Goal: Participate in discussion: Engage in conversation with other users on a specific topic

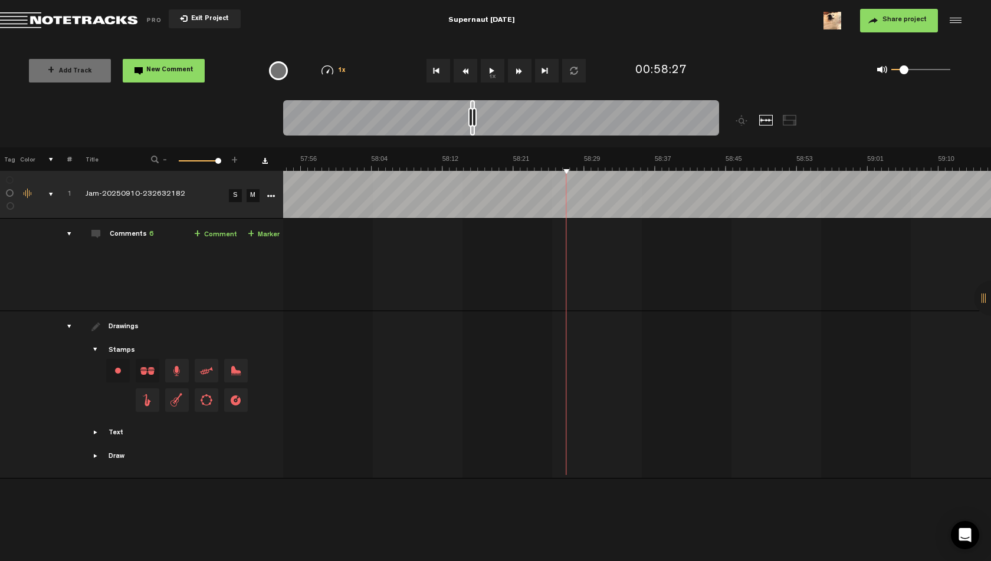
scroll to position [0, 30082]
click at [32, 21] on span "Return to Project List" at bounding box center [82, 20] width 165 height 17
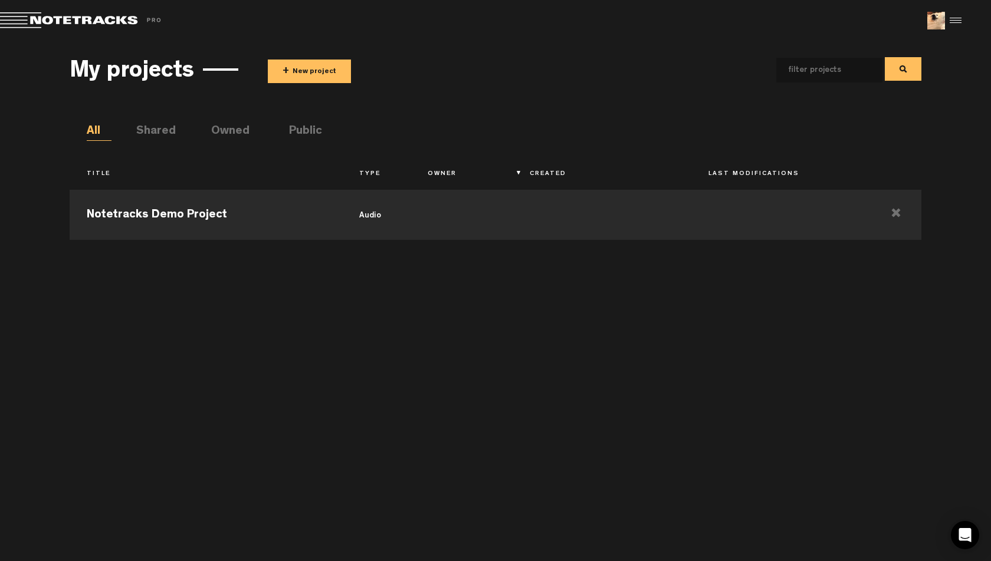
click at [301, 121] on div "My projects + New project All Shared Owned Public Title Type Owner Created Last…" at bounding box center [496, 299] width 852 height 502
click at [163, 123] on ul "All Shared Owned Public" at bounding box center [504, 132] width 835 height 18
click at [161, 127] on li "Shared" at bounding box center [148, 132] width 25 height 18
click at [314, 131] on li "Public" at bounding box center [301, 132] width 25 height 18
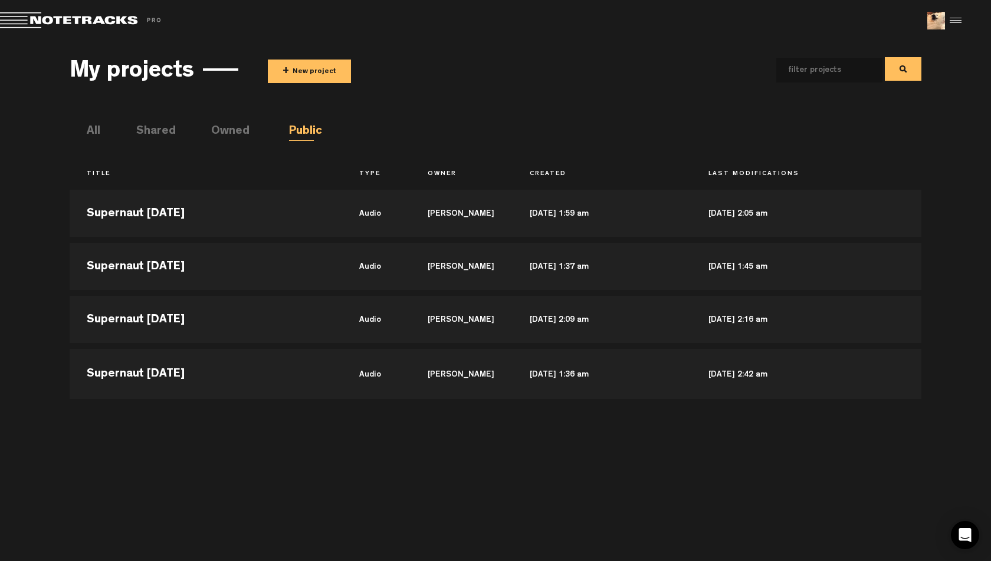
click at [428, 118] on div "My projects + New project All Shared Owned Public Title Type Owner Created Last…" at bounding box center [496, 299] width 852 height 502
click at [391, 40] on md-toolbar "Exit Project Share project Save project" at bounding box center [495, 20] width 991 height 41
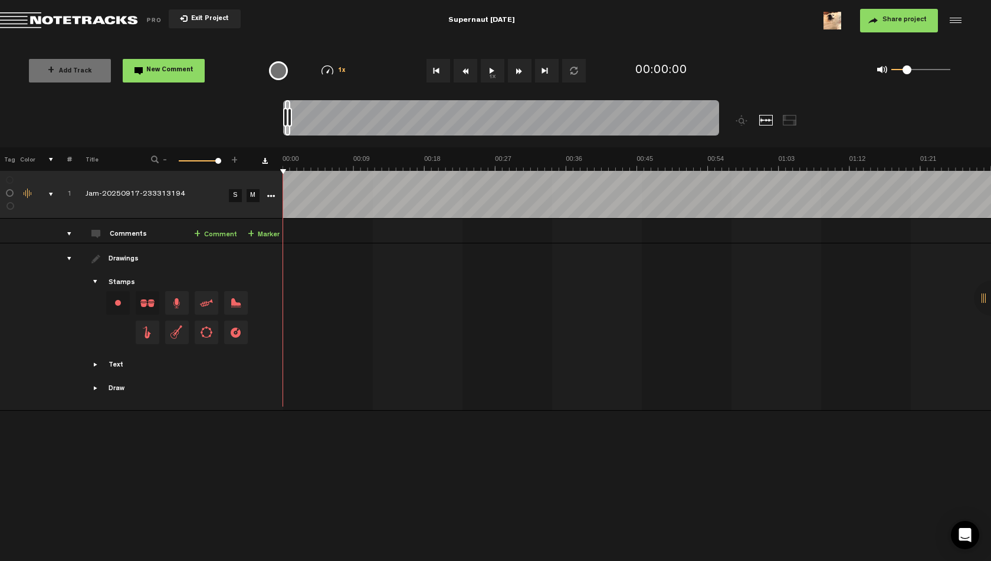
drag, startPoint x: 919, startPoint y: 69, endPoint x: 905, endPoint y: 71, distance: 14.9
click at [905, 71] on span at bounding box center [906, 69] width 9 height 9
click at [499, 69] on button "1x" at bounding box center [493, 71] width 24 height 24
drag, startPoint x: 290, startPoint y: 117, endPoint x: 446, endPoint y: 125, distance: 155.9
click at [443, 125] on div at bounding box center [440, 117] width 5 height 19
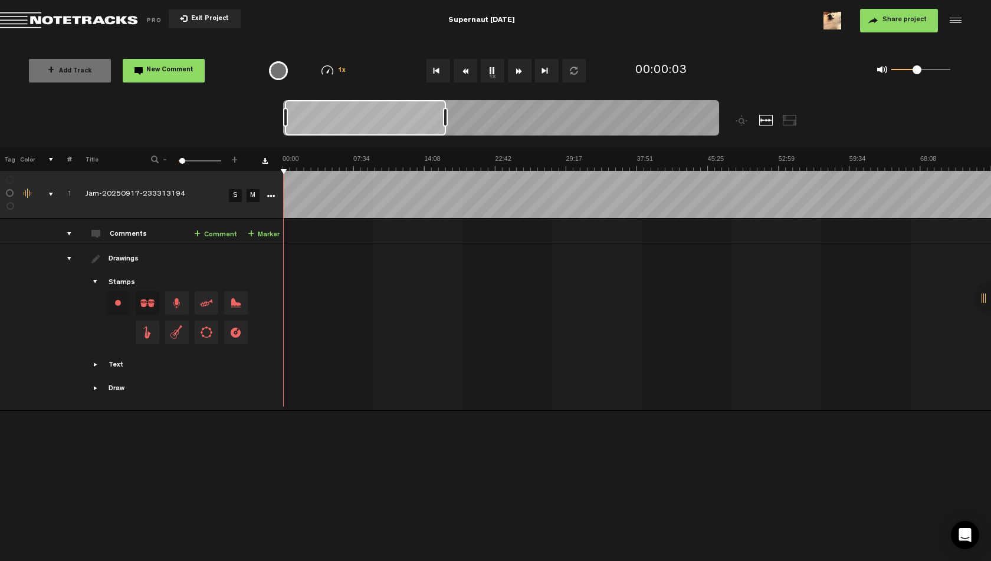
drag, startPoint x: 909, startPoint y: 70, endPoint x: 921, endPoint y: 71, distance: 12.4
click at [921, 71] on span at bounding box center [916, 69] width 9 height 9
click at [727, 57] on div "00:00:07" at bounding box center [688, 71] width 117 height 35
drag, startPoint x: 919, startPoint y: 71, endPoint x: 905, endPoint y: 75, distance: 14.0
click at [905, 71] on div "0 1 0.19" at bounding box center [920, 70] width 59 height 2
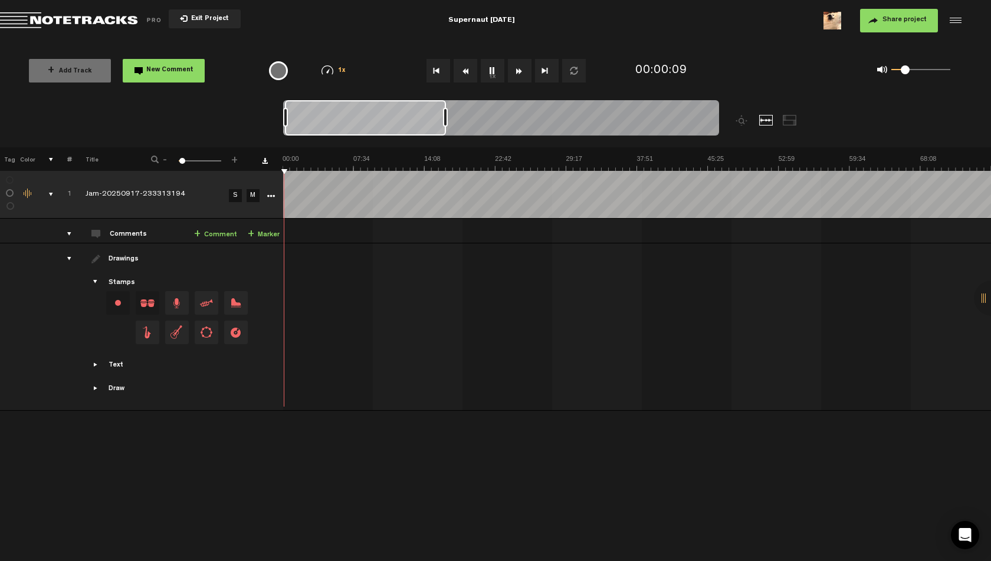
click at [347, 162] on img at bounding box center [990, 163] width 1416 height 17
click at [319, 159] on img at bounding box center [990, 163] width 1416 height 17
click at [301, 159] on img at bounding box center [990, 163] width 1416 height 17
click at [313, 157] on img at bounding box center [990, 163] width 1416 height 17
click at [324, 157] on img at bounding box center [990, 163] width 1416 height 17
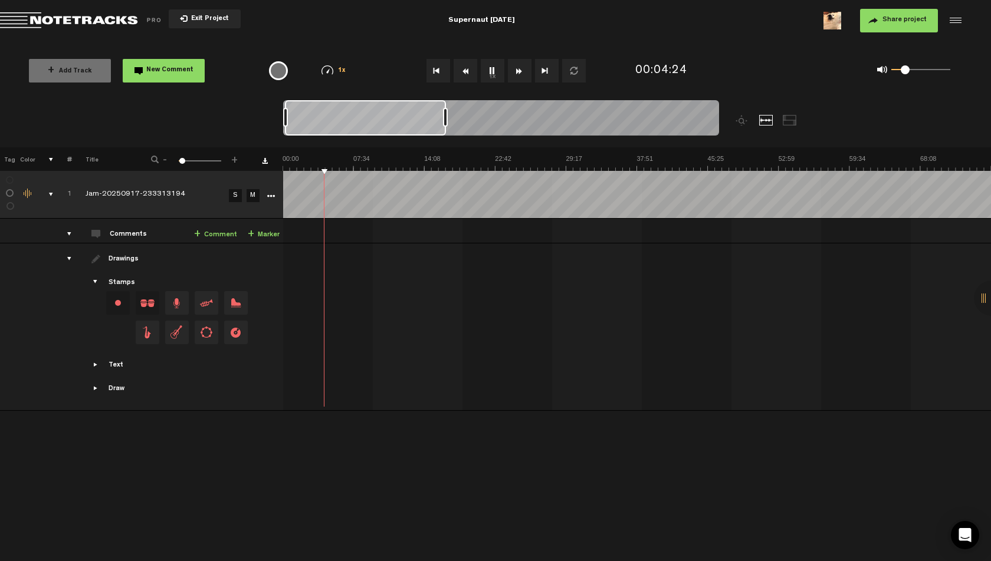
click at [333, 157] on img at bounding box center [990, 163] width 1416 height 17
click at [340, 157] on img at bounding box center [990, 163] width 1416 height 17
click at [355, 157] on img at bounding box center [990, 163] width 1416 height 17
click at [369, 156] on img at bounding box center [990, 163] width 1416 height 17
click at [376, 156] on img at bounding box center [990, 163] width 1416 height 17
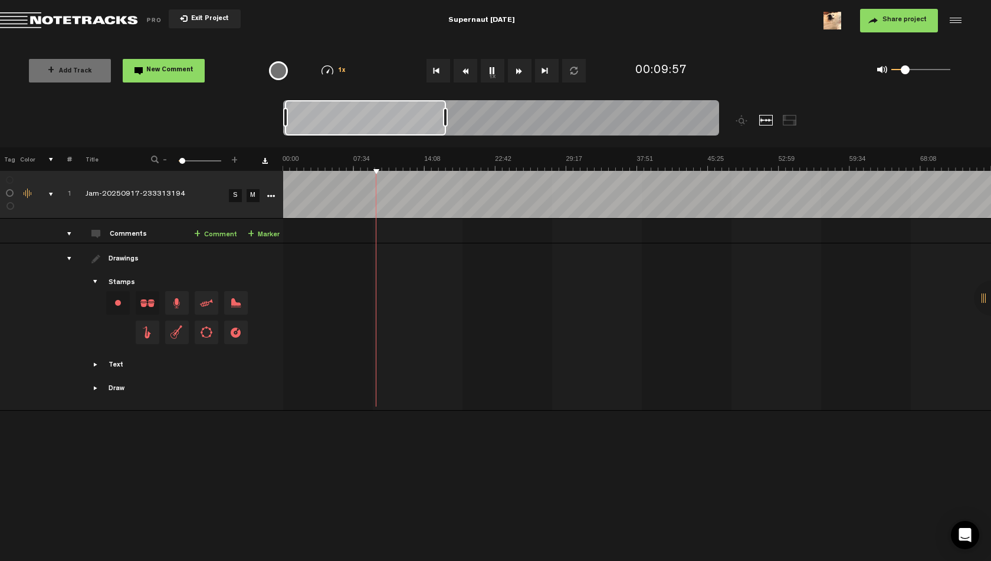
click at [388, 156] on img at bounding box center [990, 163] width 1416 height 17
click at [394, 157] on img at bounding box center [990, 163] width 1416 height 17
click at [400, 157] on img at bounding box center [990, 163] width 1416 height 17
click at [403, 157] on img at bounding box center [990, 163] width 1416 height 17
click at [408, 157] on img at bounding box center [990, 163] width 1416 height 17
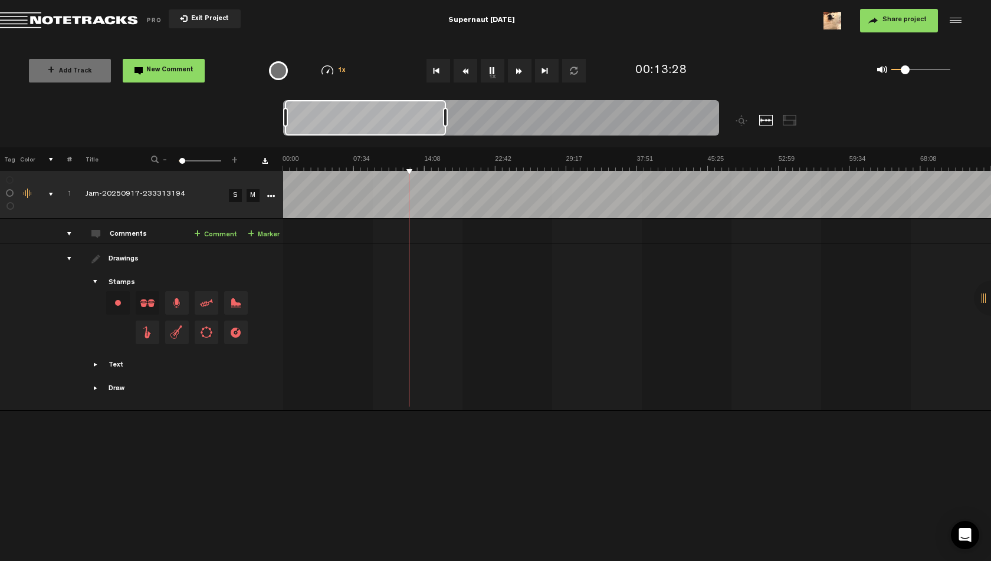
click at [412, 157] on img at bounding box center [990, 163] width 1416 height 17
click at [416, 157] on img at bounding box center [990, 163] width 1416 height 17
click at [419, 157] on img at bounding box center [990, 163] width 1416 height 17
click at [429, 159] on img at bounding box center [990, 163] width 1416 height 17
click at [450, 157] on img at bounding box center [990, 163] width 1416 height 17
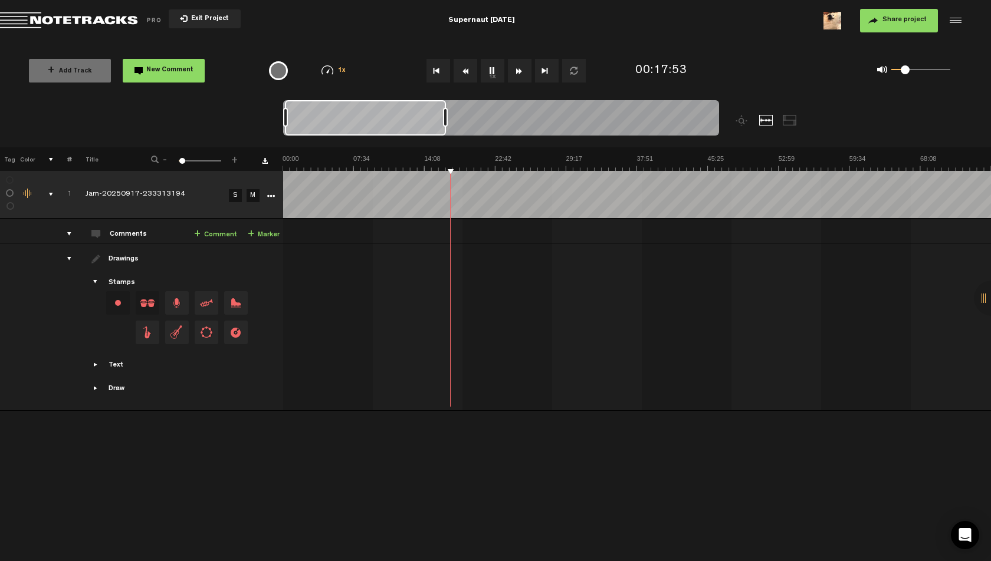
click at [469, 157] on img at bounding box center [990, 163] width 1416 height 17
click at [492, 156] on img at bounding box center [990, 163] width 1416 height 17
click at [566, 155] on img at bounding box center [990, 163] width 1416 height 17
click at [572, 156] on img at bounding box center [990, 163] width 1416 height 17
click at [578, 156] on img at bounding box center [990, 163] width 1416 height 17
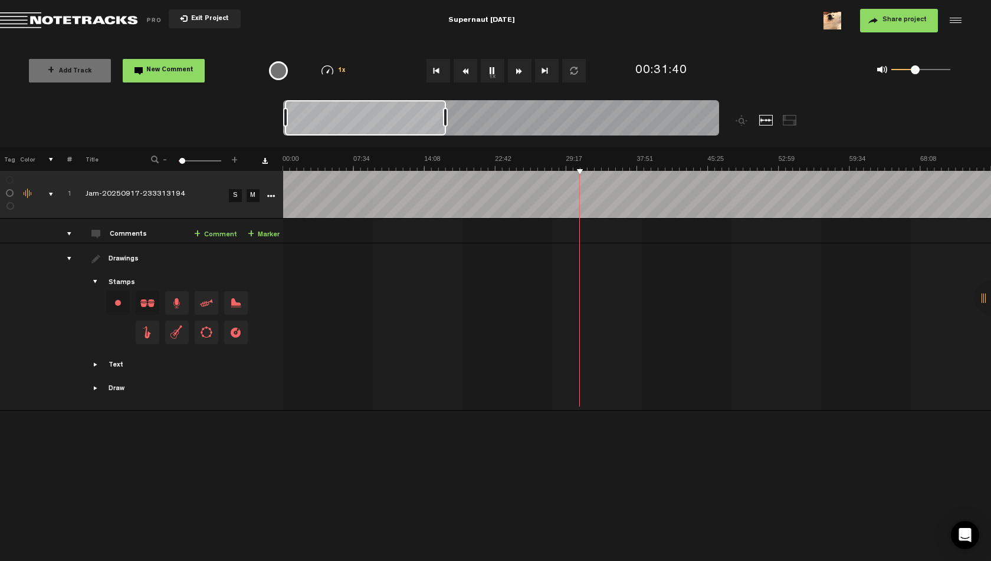
drag, startPoint x: 906, startPoint y: 72, endPoint x: 915, endPoint y: 74, distance: 9.0
click at [915, 74] on span at bounding box center [915, 69] width 9 height 9
click at [573, 160] on img at bounding box center [990, 163] width 1416 height 17
click at [916, 72] on span at bounding box center [916, 69] width 9 height 9
click at [613, 161] on img at bounding box center [990, 163] width 1416 height 17
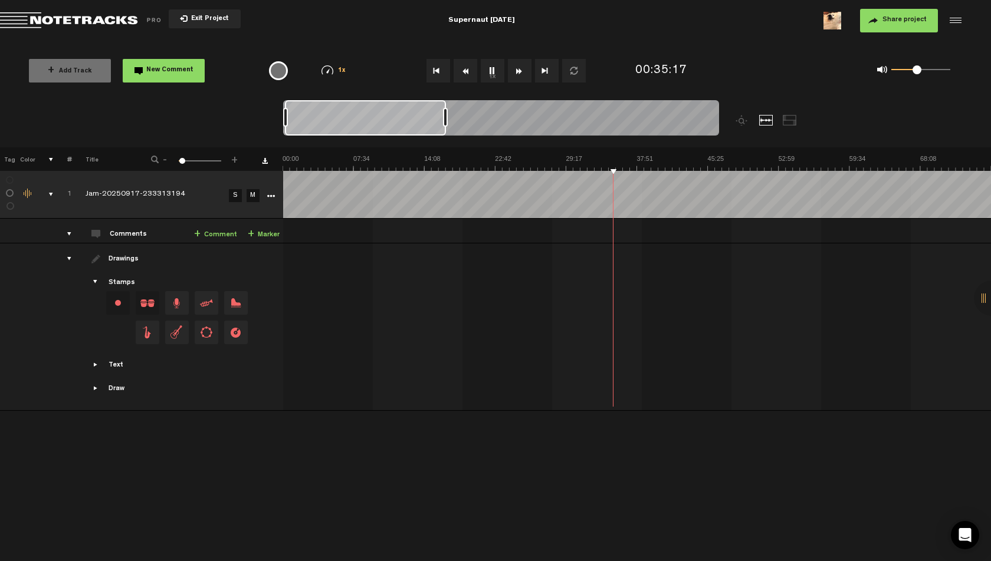
click at [623, 161] on img at bounding box center [990, 163] width 1416 height 17
click at [649, 162] on img at bounding box center [990, 163] width 1416 height 17
click at [686, 162] on img at bounding box center [990, 163] width 1416 height 17
drag, startPoint x: 446, startPoint y: 121, endPoint x: 381, endPoint y: 124, distance: 64.9
click at [385, 124] on div at bounding box center [387, 117] width 5 height 19
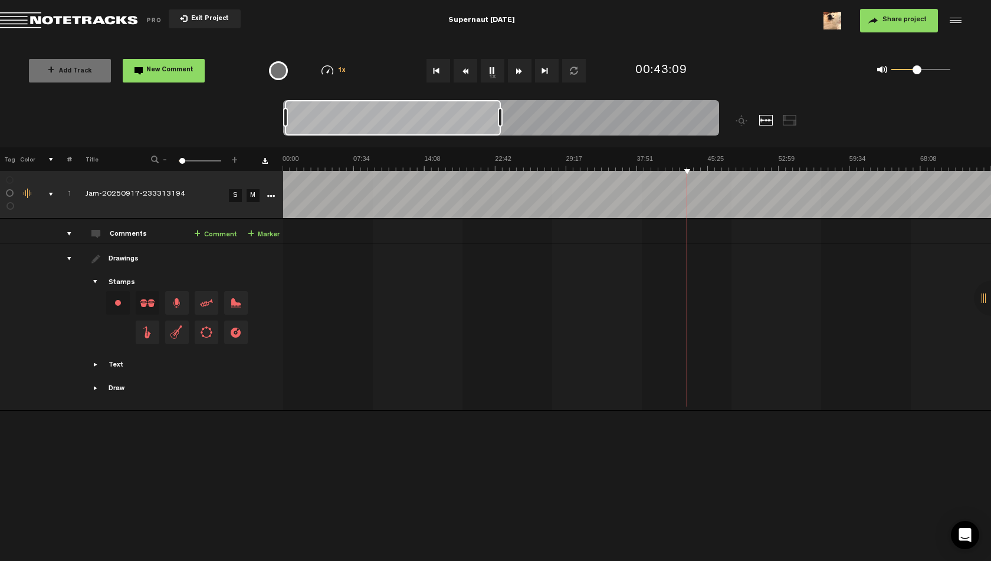
drag, startPoint x: 381, startPoint y: 117, endPoint x: 504, endPoint y: 119, distance: 123.3
click at [502, 119] on div at bounding box center [500, 117] width 5 height 19
click at [495, 156] on img at bounding box center [636, 163] width 708 height 17
click at [510, 157] on img at bounding box center [636, 163] width 708 height 17
click at [517, 158] on img at bounding box center [636, 163] width 708 height 17
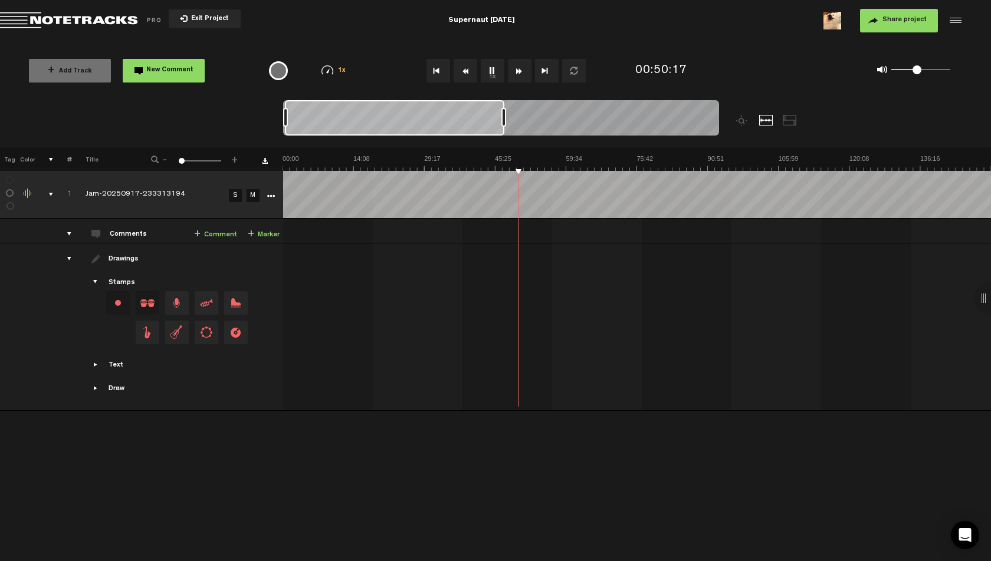
click at [538, 158] on img at bounding box center [636, 163] width 708 height 17
click at [545, 159] on img at bounding box center [636, 163] width 708 height 17
click at [555, 159] on img at bounding box center [636, 163] width 708 height 17
click at [561, 160] on img at bounding box center [636, 163] width 708 height 17
click at [573, 159] on img at bounding box center [636, 163] width 708 height 17
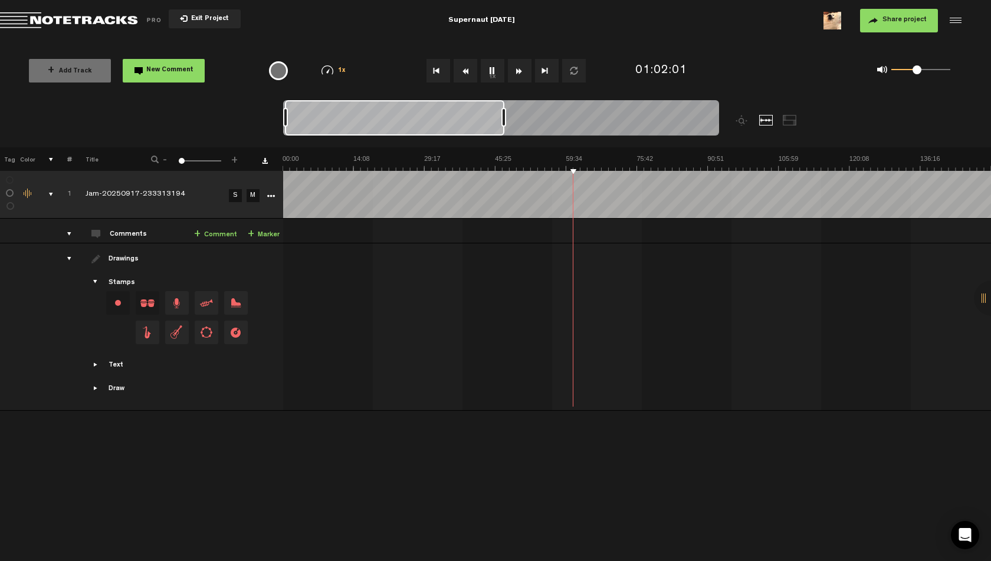
click at [593, 160] on img at bounding box center [636, 163] width 708 height 17
click at [600, 160] on img at bounding box center [636, 163] width 708 height 17
click at [605, 160] on img at bounding box center [636, 163] width 708 height 17
click at [616, 161] on img at bounding box center [636, 163] width 708 height 17
click at [623, 160] on img at bounding box center [636, 163] width 708 height 17
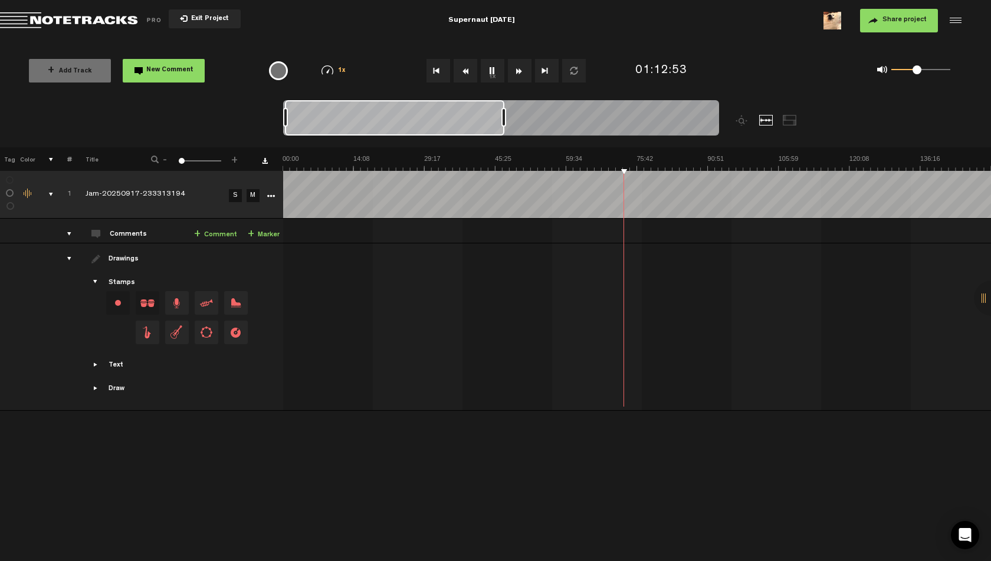
click at [642, 158] on img at bounding box center [636, 163] width 708 height 17
click at [681, 156] on img at bounding box center [636, 163] width 708 height 17
click at [717, 157] on img at bounding box center [636, 163] width 708 height 17
click at [748, 156] on img at bounding box center [636, 163] width 708 height 17
click at [764, 160] on img at bounding box center [636, 163] width 708 height 17
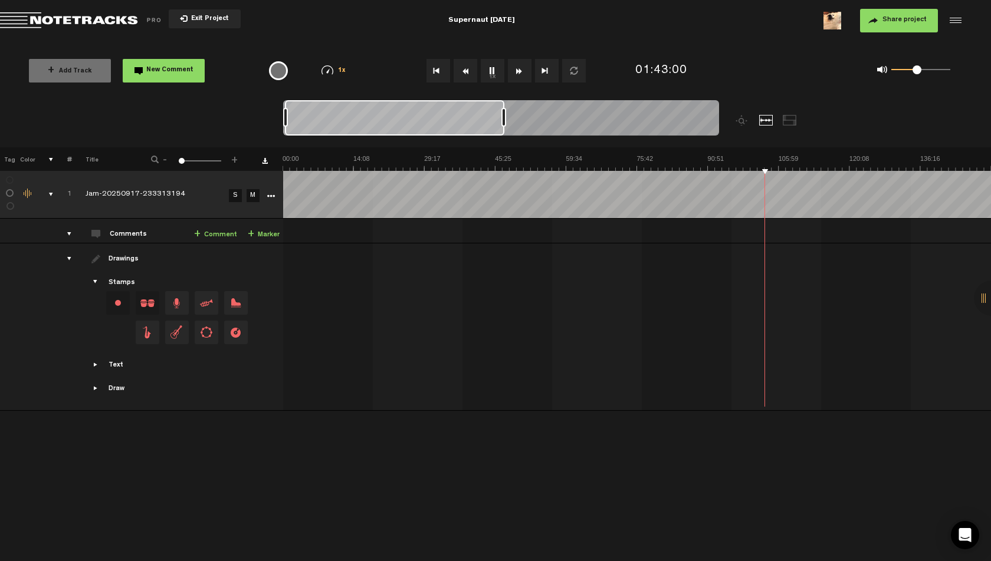
click at [780, 160] on img at bounding box center [636, 163] width 708 height 17
click at [784, 158] on img at bounding box center [636, 163] width 708 height 17
click at [779, 160] on img at bounding box center [636, 163] width 708 height 17
click at [770, 159] on img at bounding box center [636, 163] width 708 height 17
click at [775, 160] on img at bounding box center [636, 163] width 708 height 17
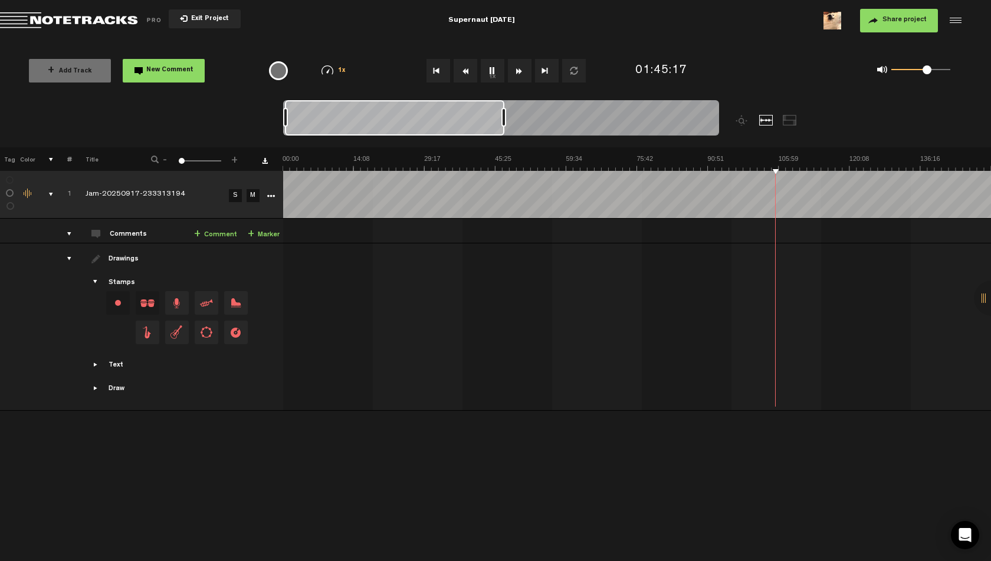
drag, startPoint x: 918, startPoint y: 70, endPoint x: 926, endPoint y: 71, distance: 8.3
click at [926, 71] on span at bounding box center [926, 69] width 9 height 9
click at [928, 74] on span at bounding box center [927, 69] width 9 height 9
click at [926, 71] on div "0 1 0.61" at bounding box center [920, 70] width 59 height 2
click at [491, 64] on button "1x" at bounding box center [493, 71] width 24 height 24
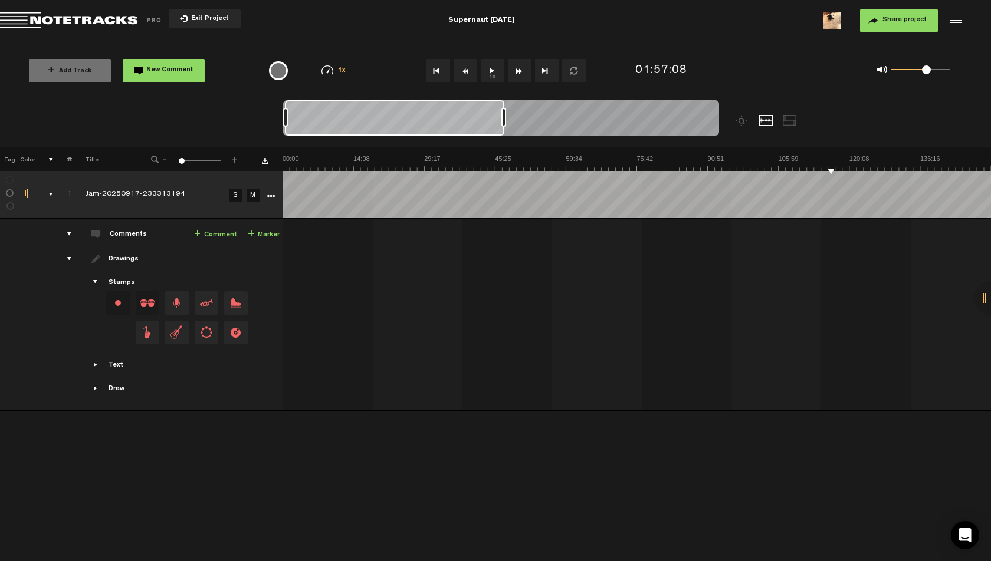
click at [494, 66] on button "1x" at bounding box center [493, 71] width 24 height 24
drag, startPoint x: 922, startPoint y: 74, endPoint x: 915, endPoint y: 73, distance: 6.5
click at [915, 71] on div "0 1 0.39" at bounding box center [920, 70] width 59 height 2
click at [923, 71] on div "0 1 0.56" at bounding box center [920, 70] width 59 height 2
click at [854, 159] on img at bounding box center [636, 163] width 708 height 17
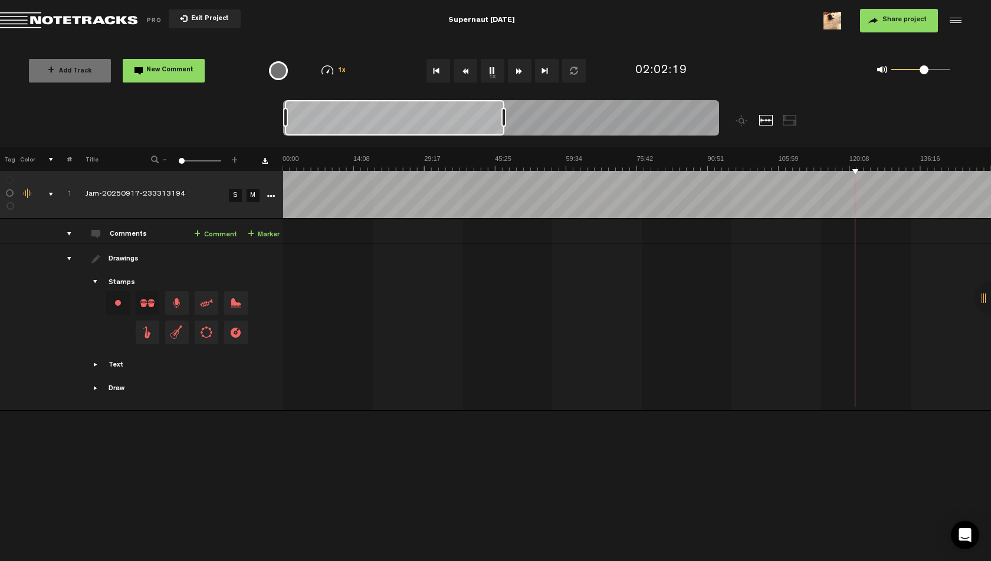
click at [860, 159] on img at bounding box center [636, 163] width 708 height 17
click at [867, 159] on img at bounding box center [636, 163] width 708 height 17
click at [872, 158] on img at bounding box center [636, 163] width 708 height 17
click at [876, 157] on img at bounding box center [636, 163] width 708 height 17
click at [879, 157] on img at bounding box center [636, 163] width 708 height 17
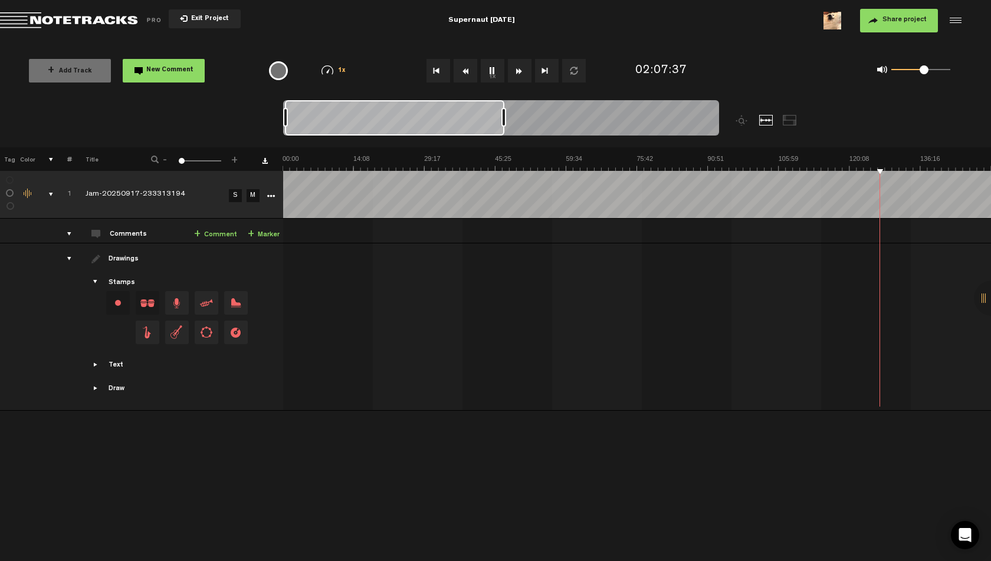
click at [914, 156] on img at bounding box center [636, 163] width 708 height 17
click at [928, 156] on img at bounding box center [636, 163] width 708 height 17
click at [936, 156] on img at bounding box center [636, 163] width 708 height 17
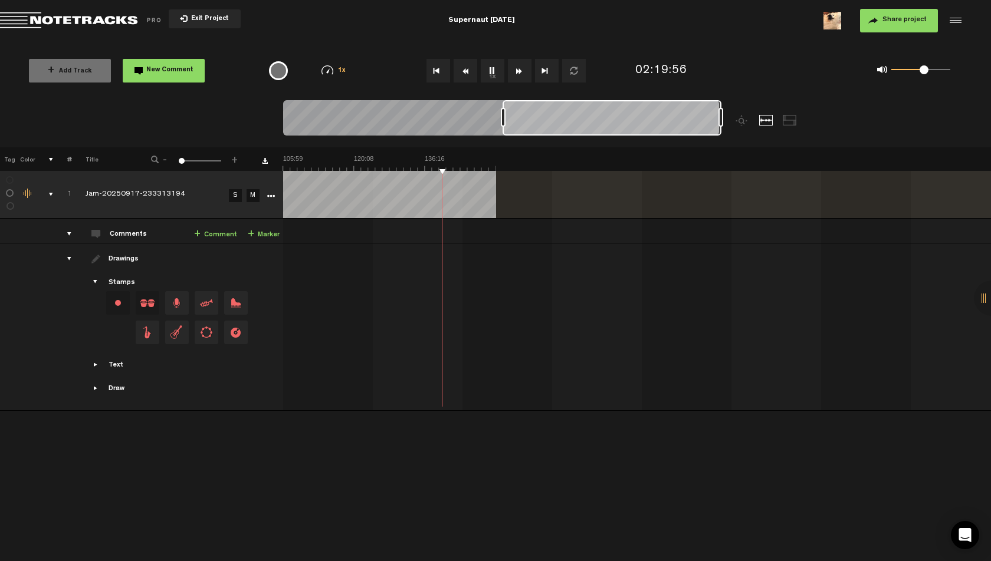
scroll to position [0, 495]
click at [453, 157] on img at bounding box center [141, 163] width 708 height 17
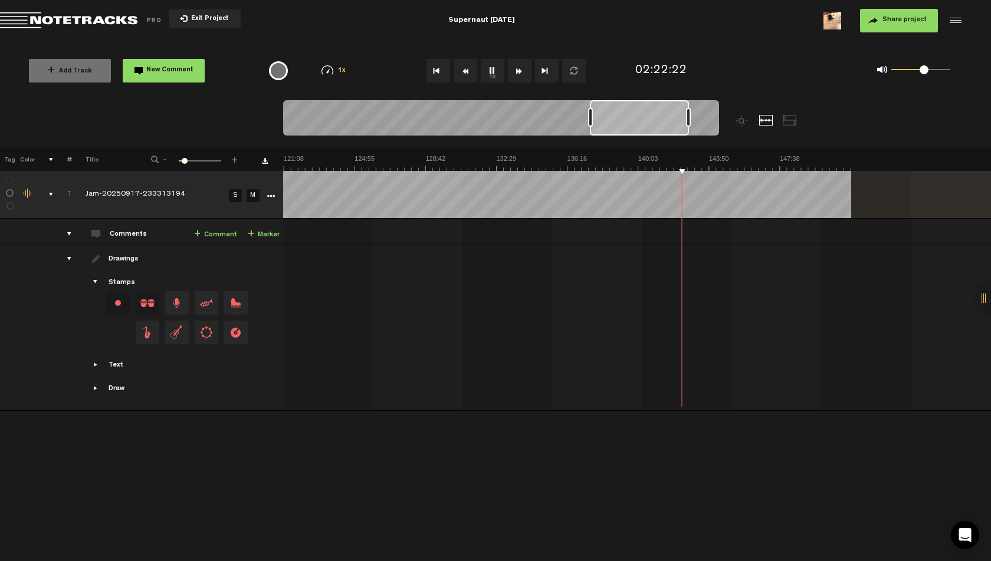
scroll to position [0, 1486]
drag, startPoint x: 720, startPoint y: 117, endPoint x: 711, endPoint y: 120, distance: 9.3
click at [711, 120] on div at bounding box center [711, 117] width 5 height 19
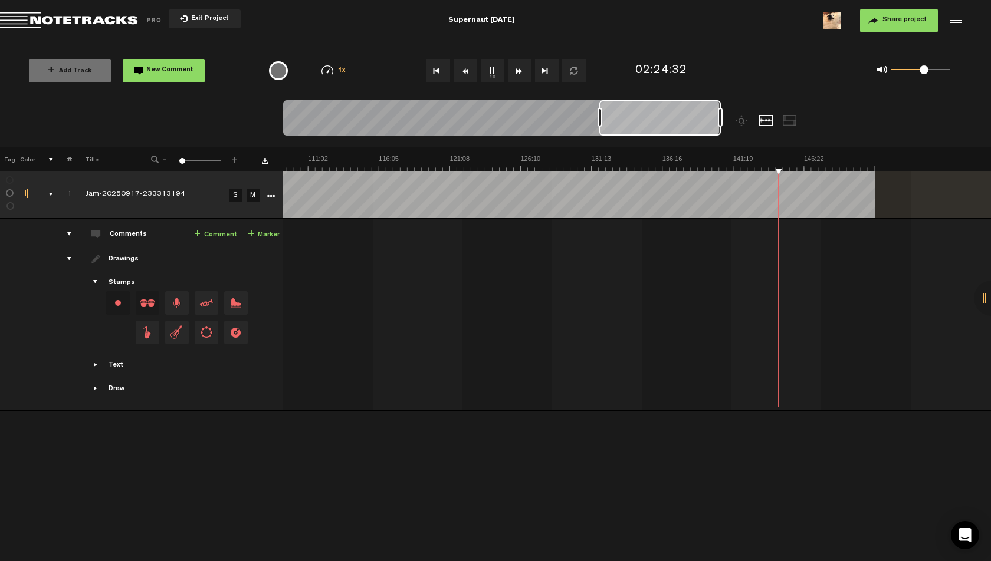
scroll to position [0, 1532]
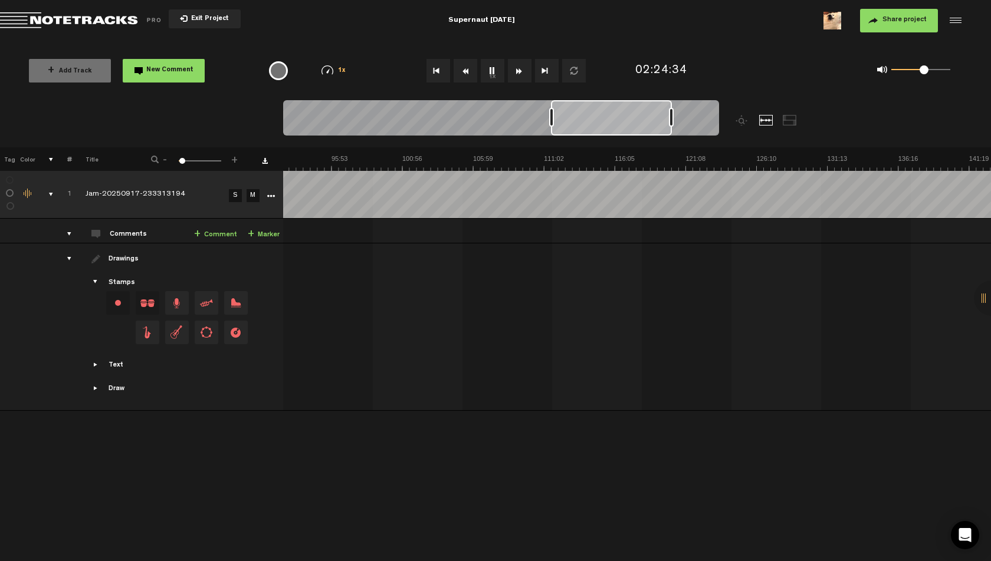
drag, startPoint x: 623, startPoint y: 120, endPoint x: 574, endPoint y: 122, distance: 48.4
click at [574, 122] on div at bounding box center [611, 117] width 121 height 35
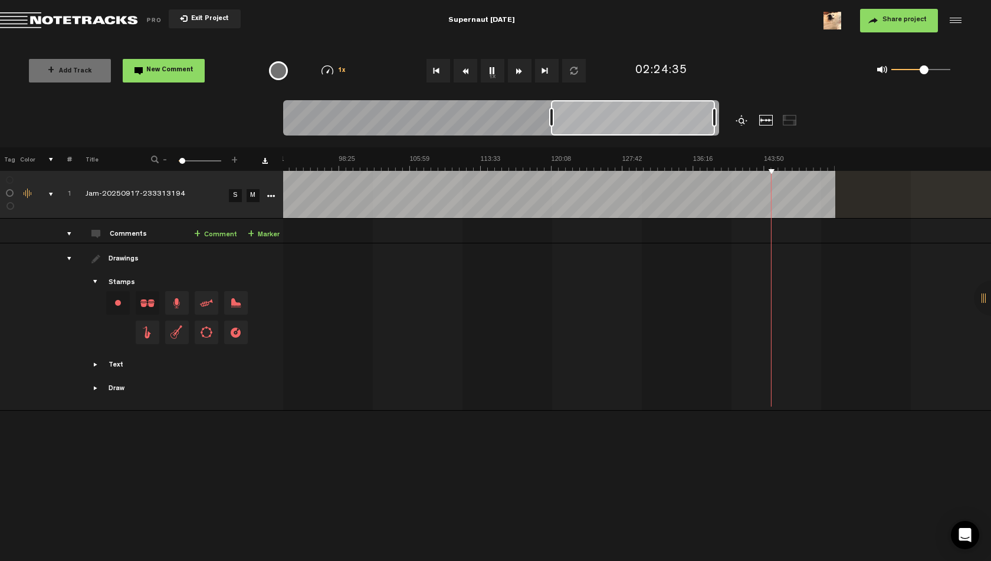
drag, startPoint x: 673, startPoint y: 116, endPoint x: 736, endPoint y: 118, distance: 63.1
click at [736, 118] on div at bounding box center [555, 123] width 545 height 47
click at [579, 153] on th at bounding box center [636, 159] width 708 height 24
click at [576, 156] on img at bounding box center [126, 163] width 1416 height 17
click at [416, 160] on img at bounding box center [126, 163] width 1416 height 17
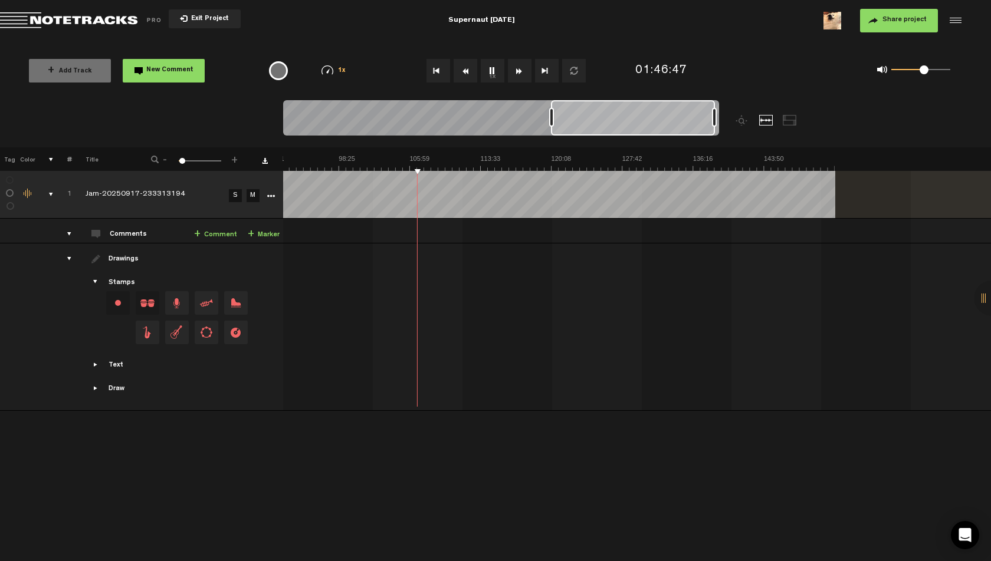
click at [469, 162] on img at bounding box center [126, 163] width 1416 height 17
click at [498, 159] on img at bounding box center [126, 163] width 1416 height 17
click at [514, 156] on img at bounding box center [126, 163] width 1416 height 17
click at [549, 155] on img at bounding box center [126, 163] width 1416 height 17
click at [560, 155] on img at bounding box center [126, 163] width 1416 height 17
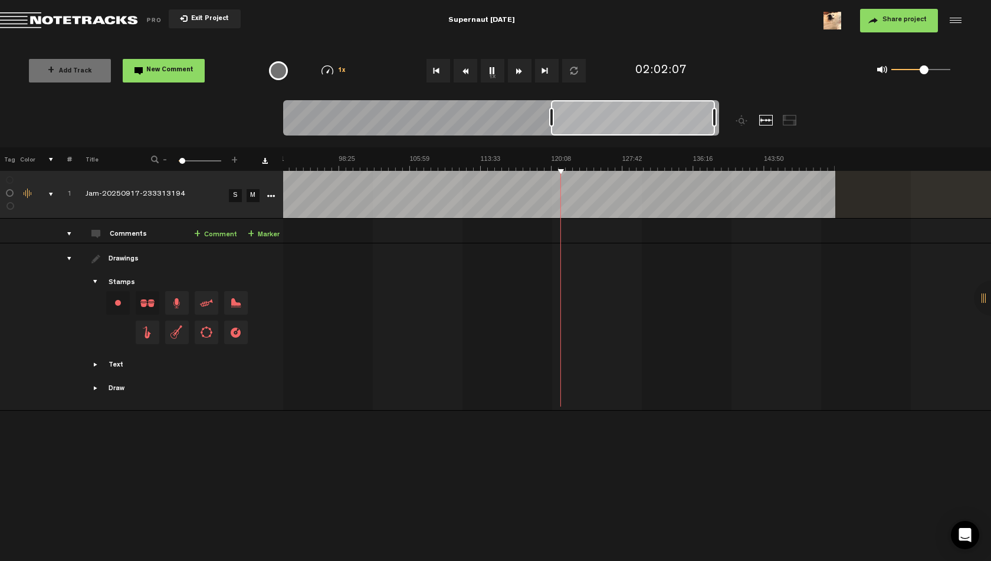
click at [574, 155] on img at bounding box center [126, 163] width 1416 height 17
click at [601, 155] on img at bounding box center [126, 163] width 1416 height 17
click at [622, 153] on th at bounding box center [636, 159] width 708 height 24
click at [633, 153] on th at bounding box center [636, 159] width 708 height 24
click at [610, 156] on img at bounding box center [126, 163] width 1416 height 17
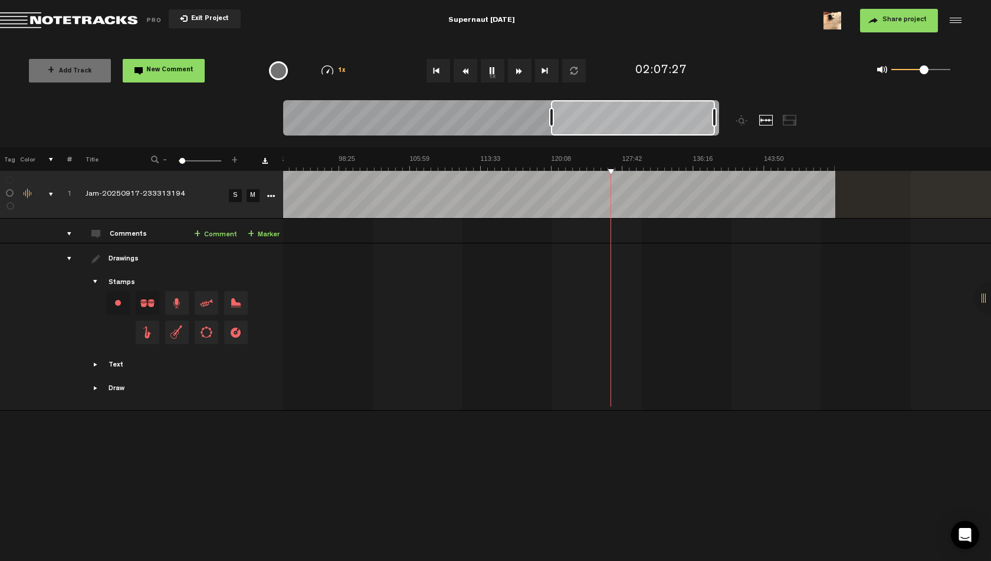
click at [617, 158] on img at bounding box center [126, 163] width 1416 height 17
click at [630, 156] on img at bounding box center [126, 163] width 1416 height 17
click at [642, 156] on img at bounding box center [126, 163] width 1416 height 17
click at [652, 156] on img at bounding box center [126, 163] width 1416 height 17
click at [665, 156] on img at bounding box center [126, 163] width 1416 height 17
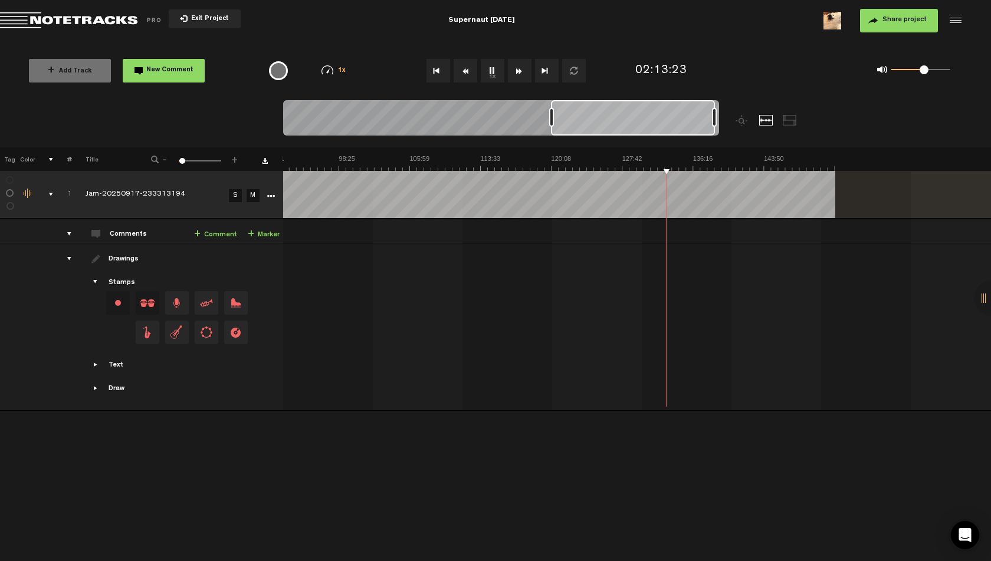
click at [671, 156] on img at bounding box center [126, 163] width 1416 height 17
click at [676, 156] on img at bounding box center [126, 163] width 1416 height 17
click at [679, 156] on img at bounding box center [126, 163] width 1416 height 17
click at [685, 156] on img at bounding box center [126, 163] width 1416 height 17
click at [688, 156] on img at bounding box center [126, 163] width 1416 height 17
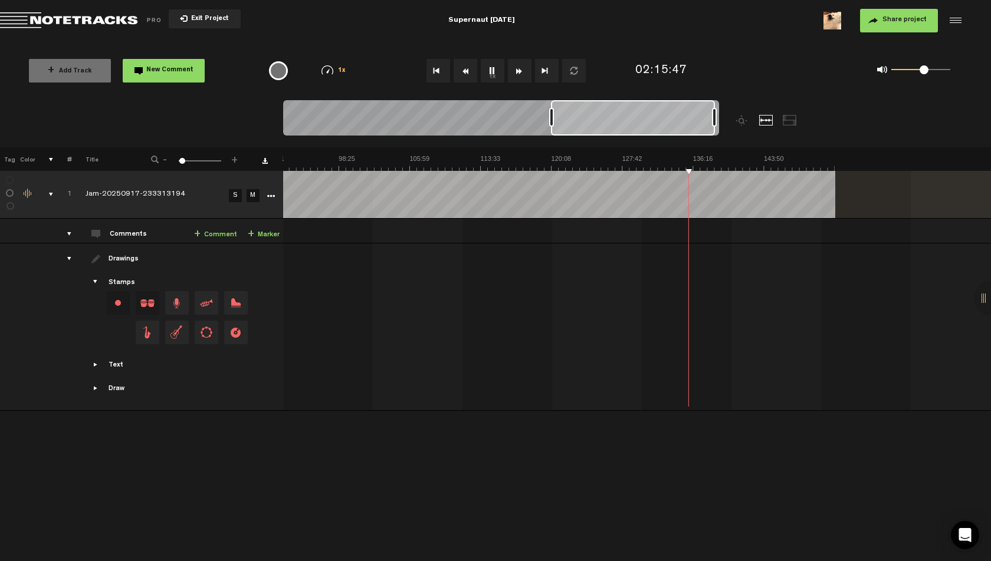
click at [691, 156] on img at bounding box center [126, 163] width 1416 height 17
click at [694, 155] on img at bounding box center [126, 163] width 1416 height 17
drag, startPoint x: 921, startPoint y: 72, endPoint x: 936, endPoint y: 74, distance: 14.8
click at [936, 74] on span at bounding box center [936, 69] width 9 height 9
click at [698, 159] on img at bounding box center [126, 163] width 1416 height 17
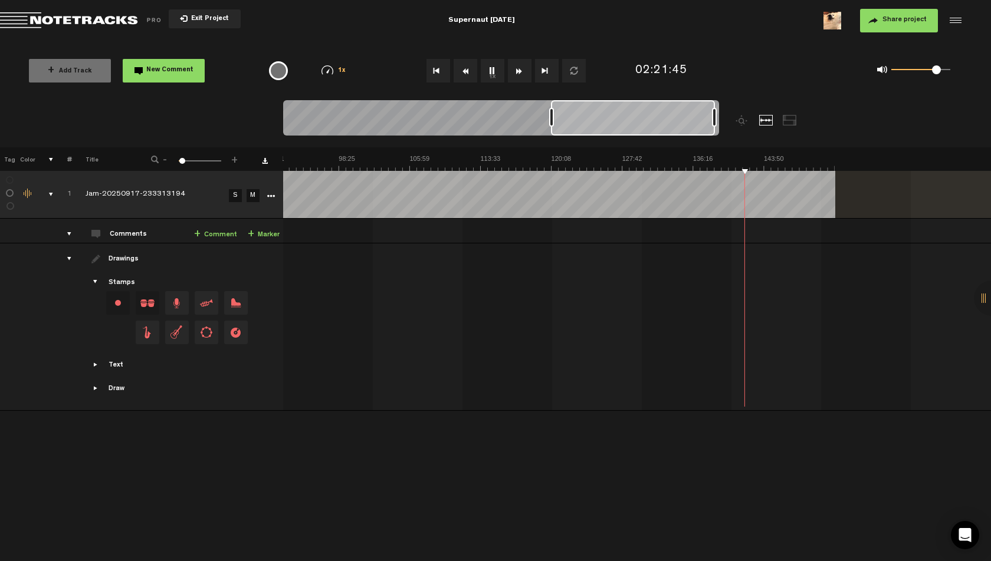
click at [751, 160] on img at bounding box center [126, 163] width 1416 height 17
click at [757, 160] on img at bounding box center [126, 163] width 1416 height 17
click at [935, 71] on div "0 1 0.79" at bounding box center [920, 70] width 59 height 2
click at [765, 159] on img at bounding box center [126, 163] width 1416 height 17
click at [488, 71] on button "1x" at bounding box center [493, 71] width 24 height 24
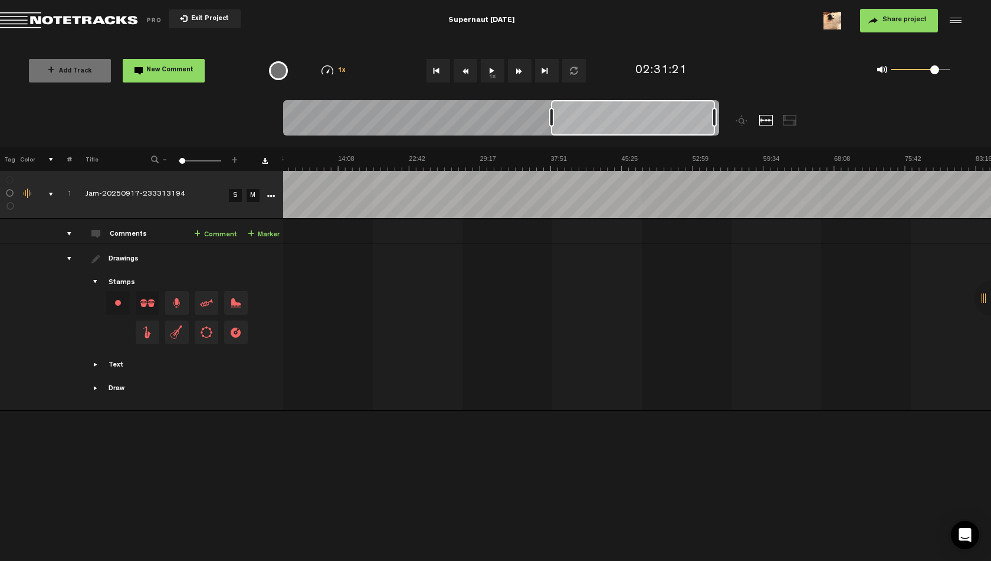
scroll to position [0, 0]
click at [471, 162] on img at bounding box center [990, 163] width 1416 height 17
click at [395, 52] on div "1x" at bounding box center [500, 70] width 261 height 41
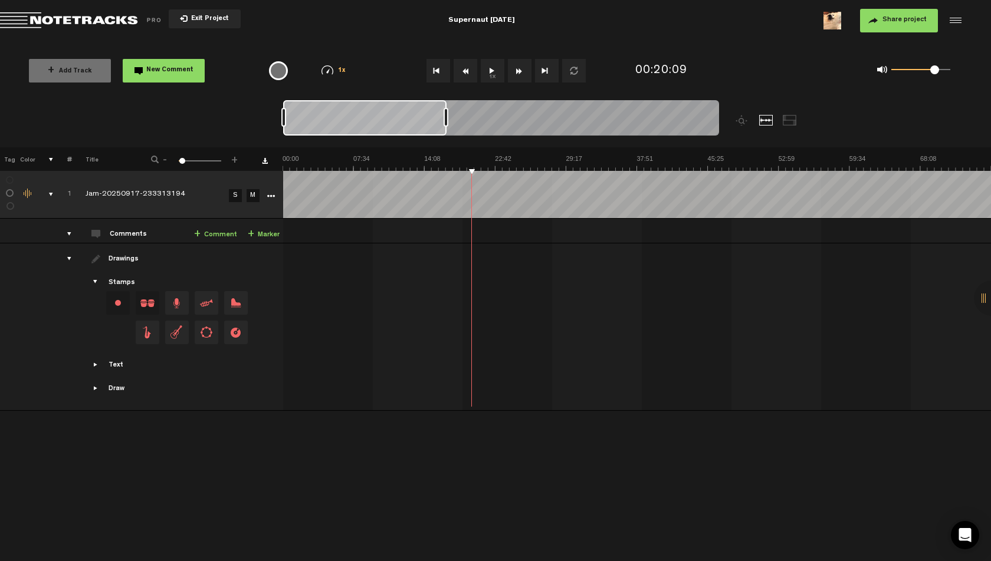
drag, startPoint x: 595, startPoint y: 122, endPoint x: 189, endPoint y: 127, distance: 405.7
click at [189, 127] on nt-zoom-navigation-bar at bounding box center [495, 123] width 991 height 47
click at [448, 156] on img at bounding box center [990, 163] width 1416 height 17
drag, startPoint x: 921, startPoint y: 70, endPoint x: 911, endPoint y: 75, distance: 10.5
click at [911, 71] on div "0 1 0.31" at bounding box center [920, 70] width 59 height 2
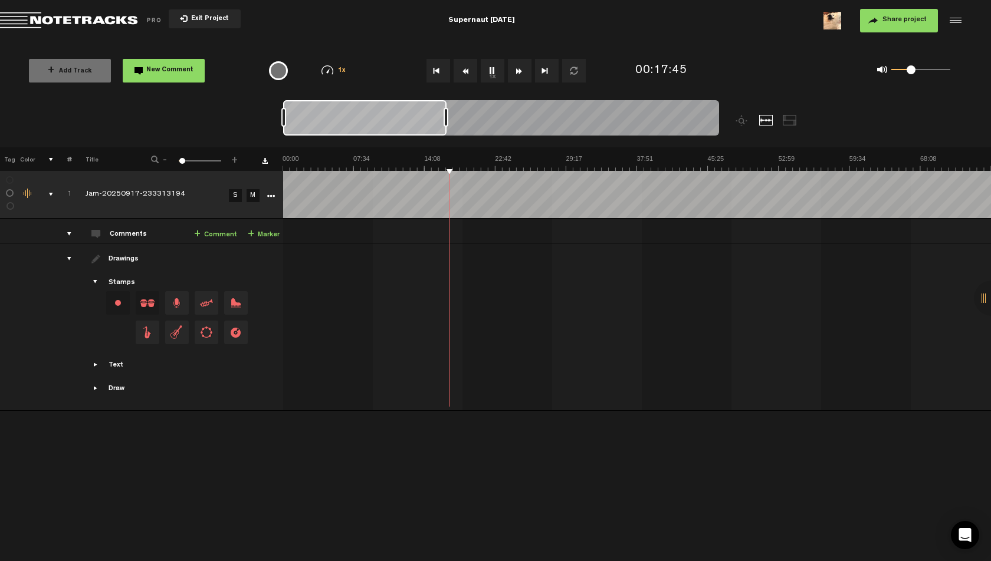
click at [474, 160] on img at bounding box center [990, 163] width 1416 height 17
click at [555, 158] on img at bounding box center [990, 163] width 1416 height 17
click at [572, 160] on img at bounding box center [990, 163] width 1416 height 17
click at [578, 159] on img at bounding box center [990, 163] width 1416 height 17
click at [589, 159] on img at bounding box center [990, 163] width 1416 height 17
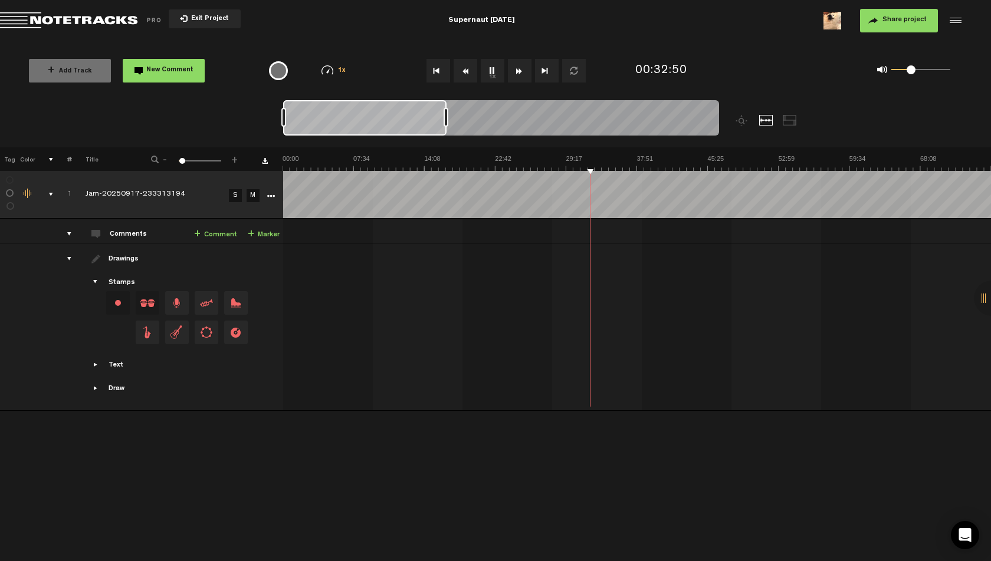
click at [614, 158] on img at bounding box center [990, 163] width 1416 height 17
click at [626, 159] on img at bounding box center [990, 163] width 1416 height 17
click at [662, 159] on img at bounding box center [990, 163] width 1416 height 17
click at [690, 158] on img at bounding box center [990, 163] width 1416 height 17
click at [717, 159] on img at bounding box center [990, 163] width 1416 height 17
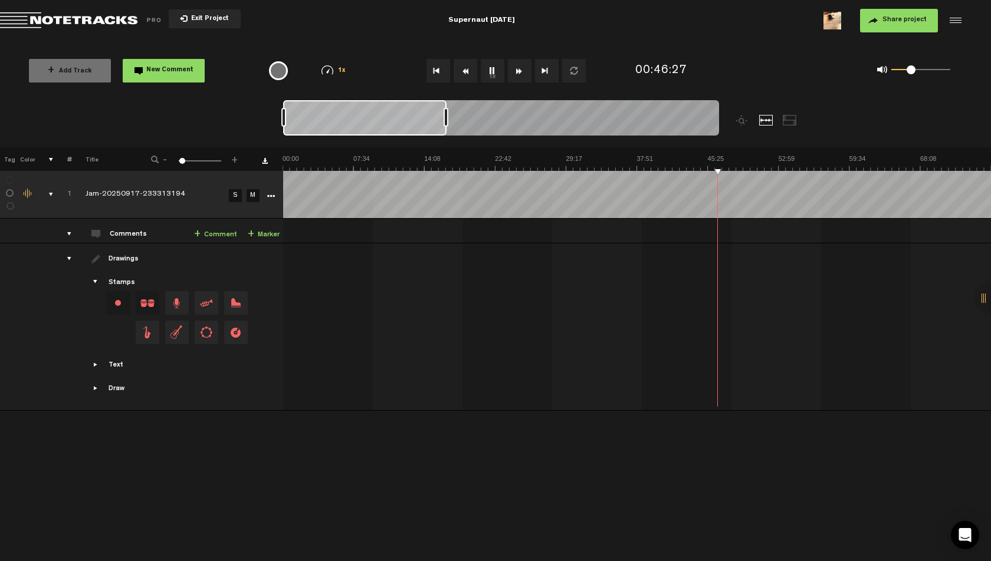
click at [537, 152] on th at bounding box center [636, 159] width 708 height 24
click at [528, 159] on img at bounding box center [990, 163] width 1416 height 17
click at [538, 160] on img at bounding box center [990, 163] width 1416 height 17
click at [321, 163] on img at bounding box center [990, 163] width 1416 height 17
drag, startPoint x: 446, startPoint y: 120, endPoint x: 403, endPoint y: 121, distance: 43.1
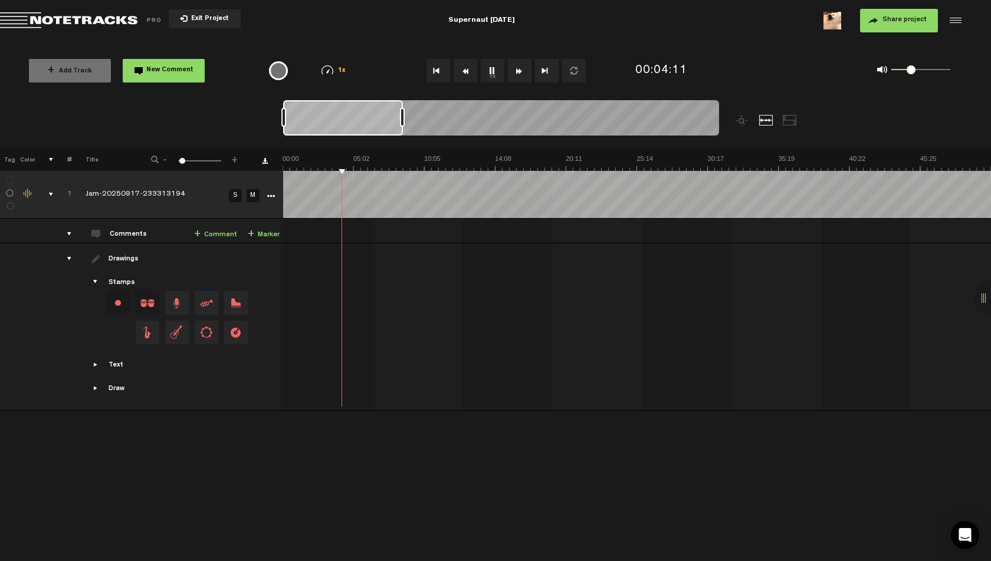
click at [403, 121] on div at bounding box center [402, 117] width 5 height 19
drag, startPoint x: 356, startPoint y: 123, endPoint x: 288, endPoint y: 125, distance: 67.9
click at [288, 125] on div at bounding box center [342, 117] width 119 height 35
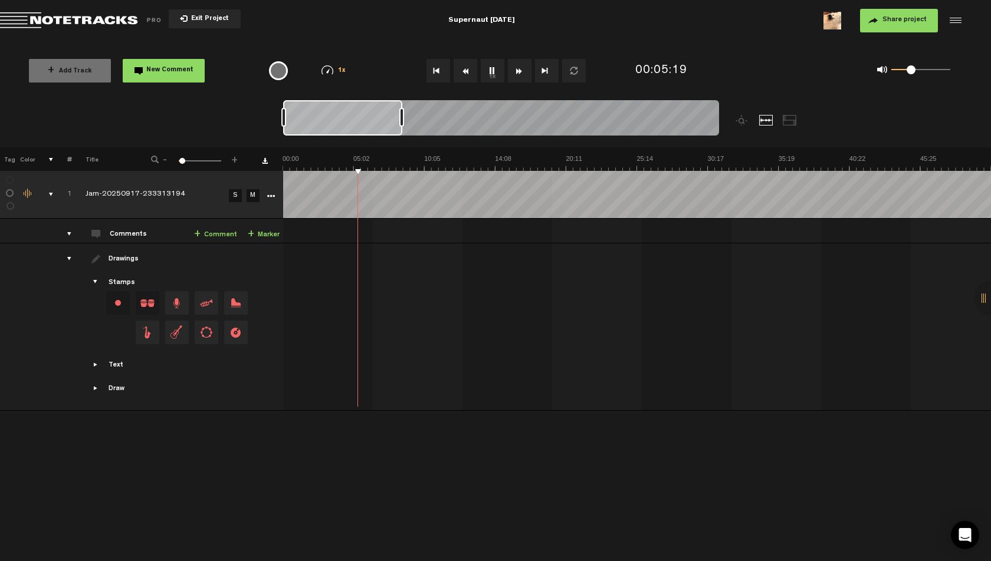
click at [402, 151] on th at bounding box center [636, 159] width 708 height 24
click at [514, 150] on th at bounding box center [636, 159] width 708 height 24
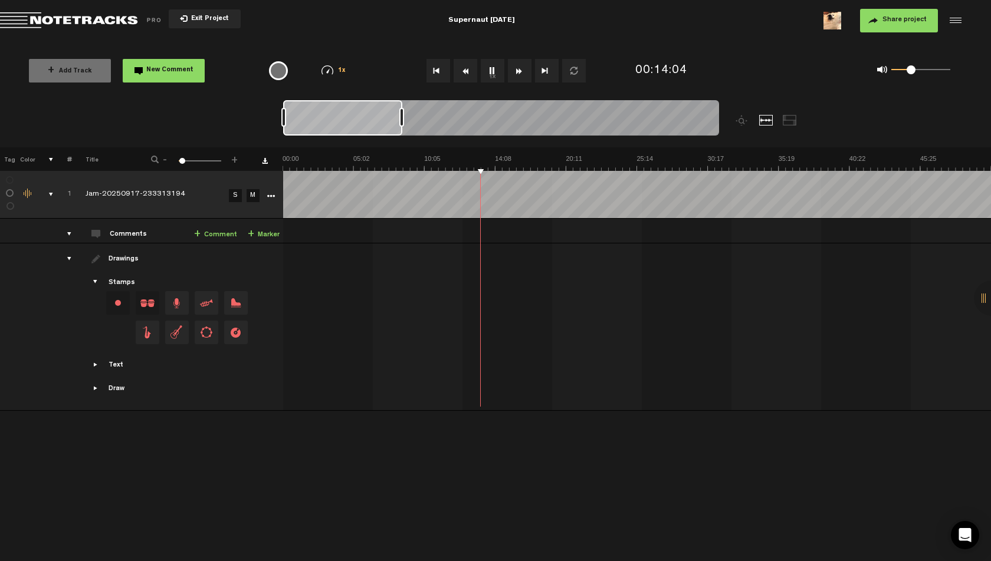
click at [551, 153] on th at bounding box center [636, 159] width 708 height 24
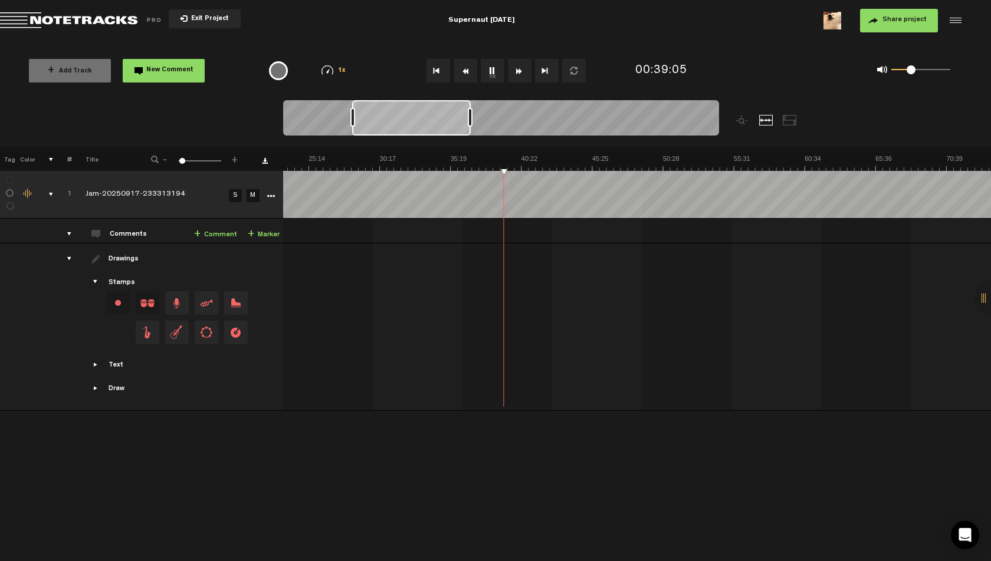
scroll to position [0, 463]
drag, startPoint x: 371, startPoint y: 129, endPoint x: 445, endPoint y: 129, distance: 74.3
click at [445, 129] on div at bounding box center [411, 117] width 119 height 35
click at [432, 167] on img at bounding box center [882, 163] width 2125 height 17
click at [488, 162] on img at bounding box center [882, 163] width 2125 height 17
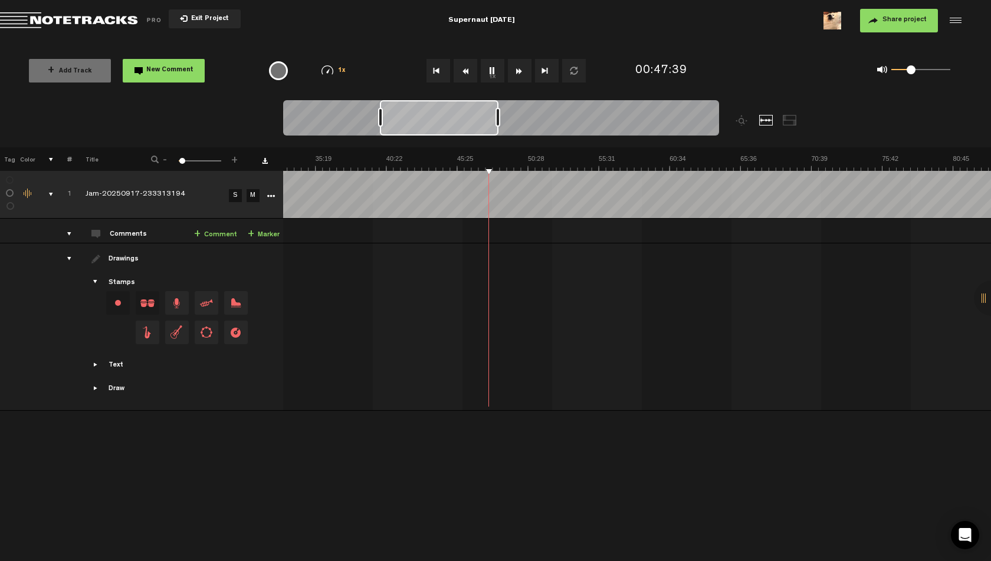
click at [498, 162] on img at bounding box center [882, 163] width 2125 height 17
click at [507, 162] on img at bounding box center [882, 163] width 2125 height 17
click at [527, 160] on img at bounding box center [882, 163] width 2125 height 17
click at [544, 162] on img at bounding box center [882, 163] width 2125 height 17
click at [567, 162] on img at bounding box center [882, 163] width 2125 height 17
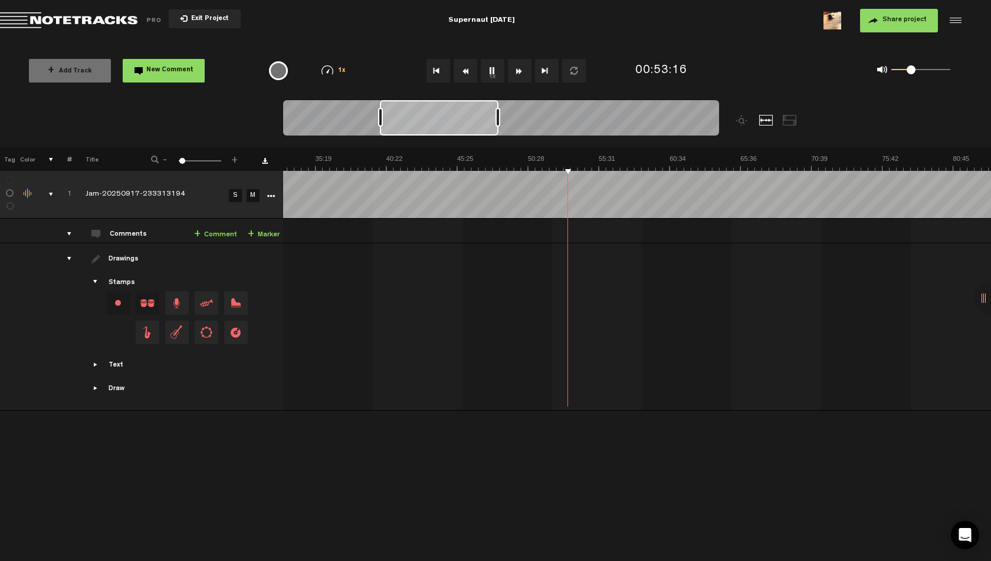
click at [485, 164] on img at bounding box center [882, 163] width 2125 height 17
click at [588, 162] on img at bounding box center [882, 163] width 2125 height 17
click at [597, 162] on img at bounding box center [882, 163] width 2125 height 17
click at [608, 162] on img at bounding box center [882, 163] width 2125 height 17
click at [615, 160] on img at bounding box center [882, 163] width 2125 height 17
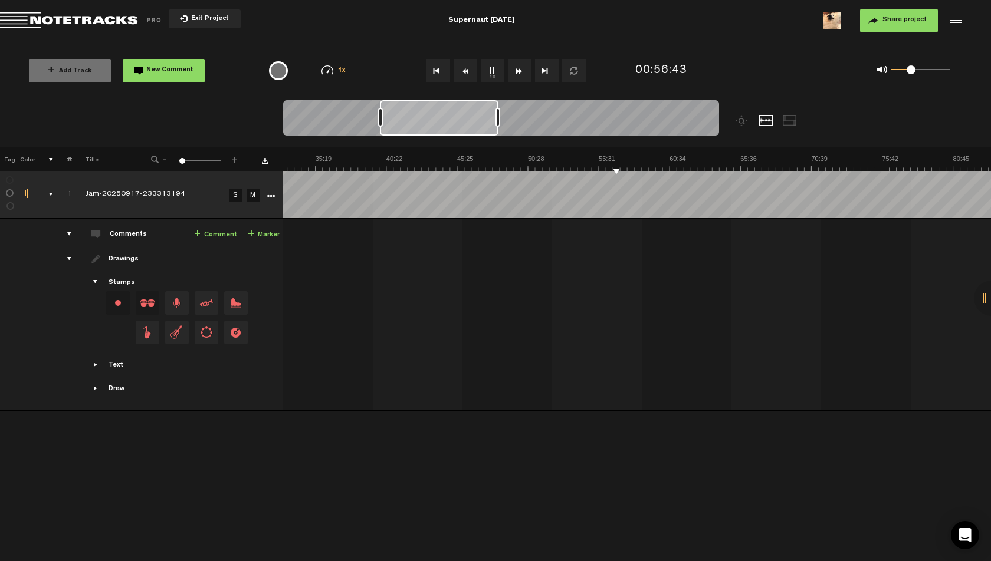
click at [625, 160] on img at bounding box center [882, 163] width 2125 height 17
click at [631, 160] on img at bounding box center [882, 163] width 2125 height 17
click at [637, 160] on img at bounding box center [882, 163] width 2125 height 17
click at [647, 160] on img at bounding box center [882, 163] width 2125 height 17
click at [653, 160] on img at bounding box center [882, 163] width 2125 height 17
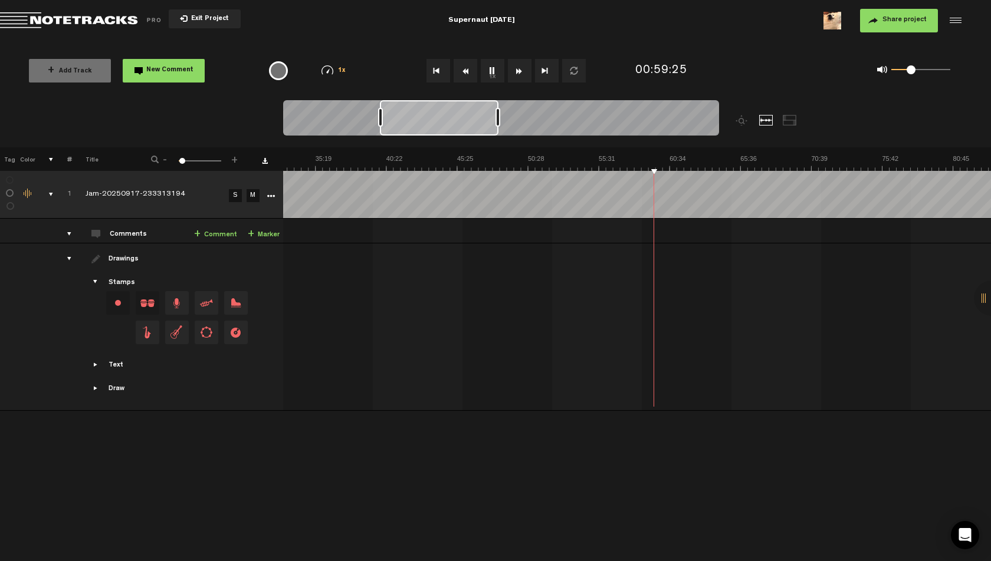
click at [656, 160] on img at bounding box center [882, 163] width 2125 height 17
click at [663, 160] on img at bounding box center [882, 163] width 2125 height 17
click at [666, 160] on img at bounding box center [882, 163] width 2125 height 17
click at [675, 156] on img at bounding box center [882, 163] width 2125 height 17
click at [703, 155] on img at bounding box center [882, 163] width 2125 height 17
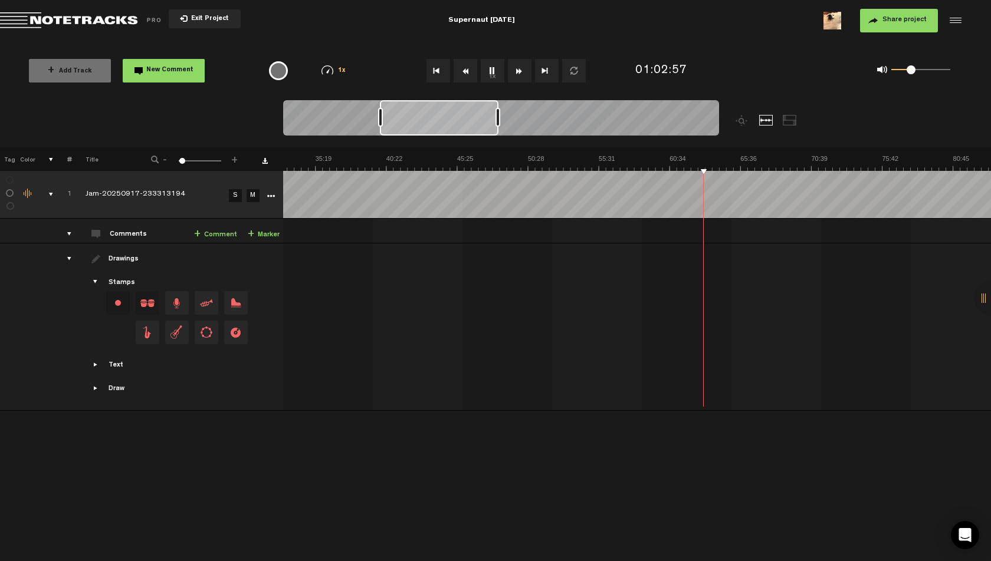
click at [722, 153] on th at bounding box center [636, 159] width 708 height 24
click at [718, 155] on img at bounding box center [882, 163] width 2125 height 17
click at [738, 155] on img at bounding box center [882, 163] width 2125 height 17
click at [752, 155] on img at bounding box center [882, 163] width 2125 height 17
click at [763, 155] on img at bounding box center [882, 163] width 2125 height 17
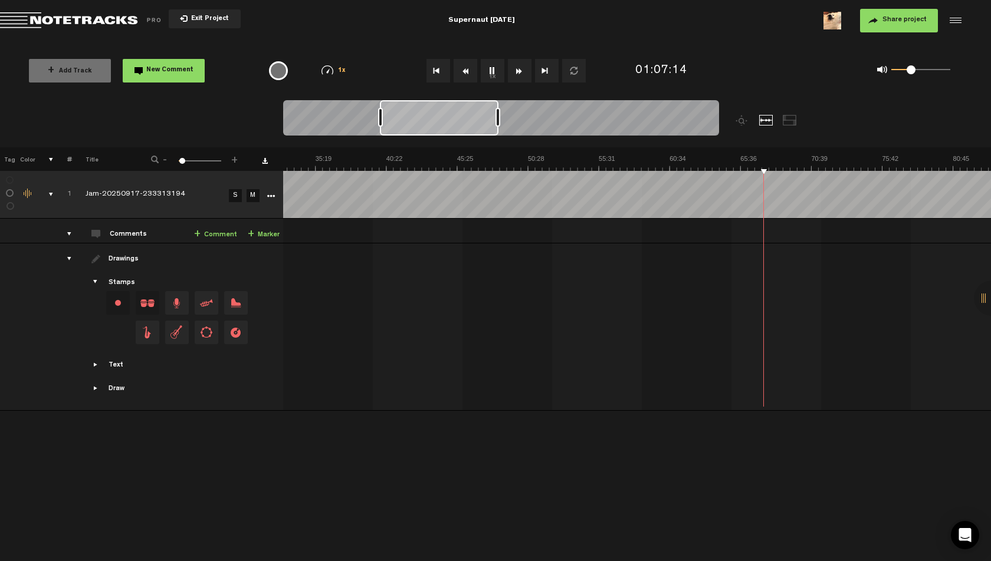
click at [772, 156] on img at bounding box center [882, 163] width 2125 height 17
click at [777, 156] on img at bounding box center [882, 163] width 2125 height 17
click at [780, 155] on img at bounding box center [882, 163] width 2125 height 17
drag, startPoint x: 913, startPoint y: 70, endPoint x: 921, endPoint y: 73, distance: 8.6
click at [922, 73] on span at bounding box center [924, 69] width 9 height 9
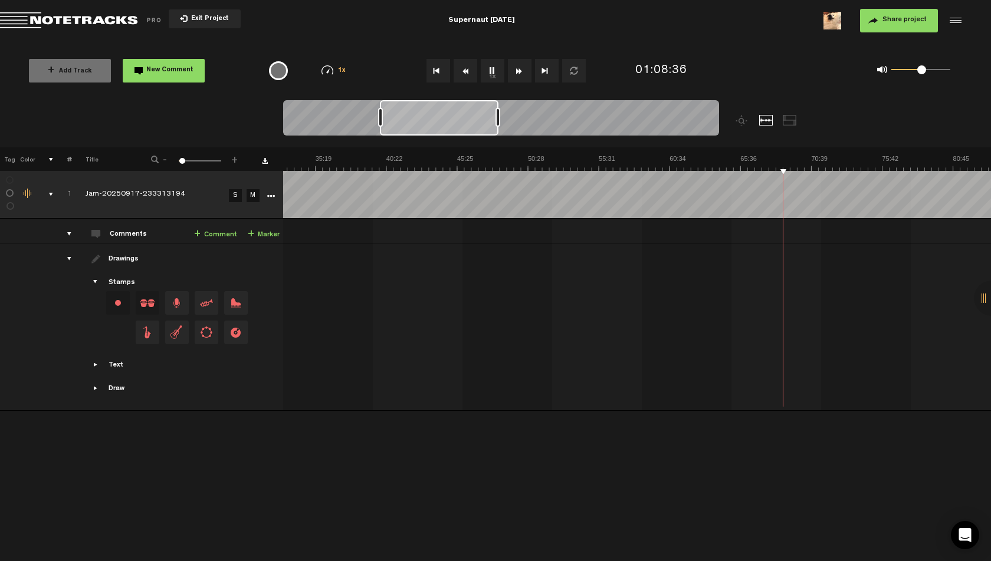
click at [785, 162] on img at bounding box center [882, 163] width 2125 height 17
click at [789, 162] on img at bounding box center [882, 163] width 2125 height 17
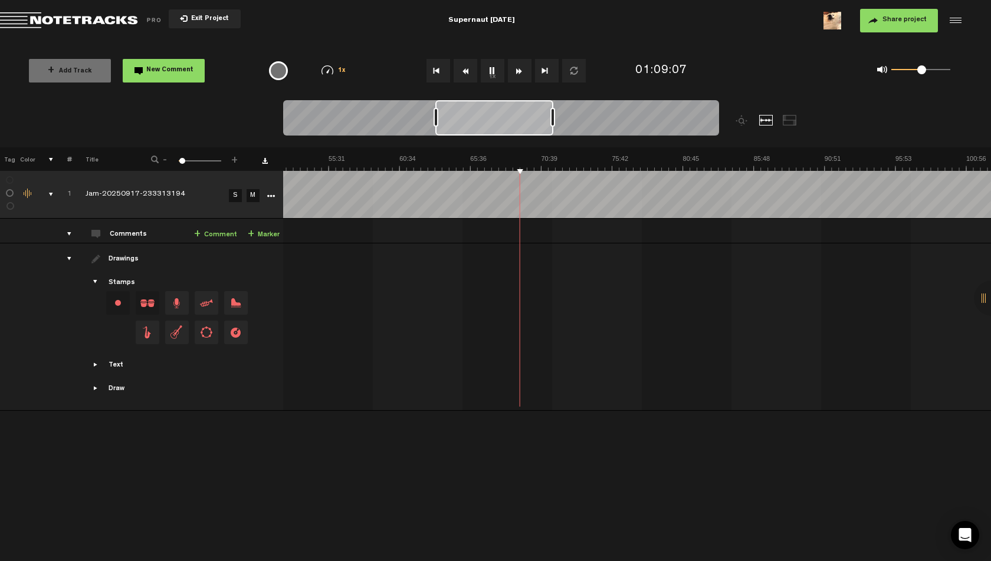
drag, startPoint x: 464, startPoint y: 121, endPoint x: 519, endPoint y: 121, distance: 55.4
click at [519, 121] on div at bounding box center [494, 117] width 118 height 35
click at [528, 161] on img at bounding box center [611, 163] width 2125 height 17
click at [543, 160] on img at bounding box center [611, 163] width 2125 height 17
click at [549, 159] on img at bounding box center [611, 163] width 2125 height 17
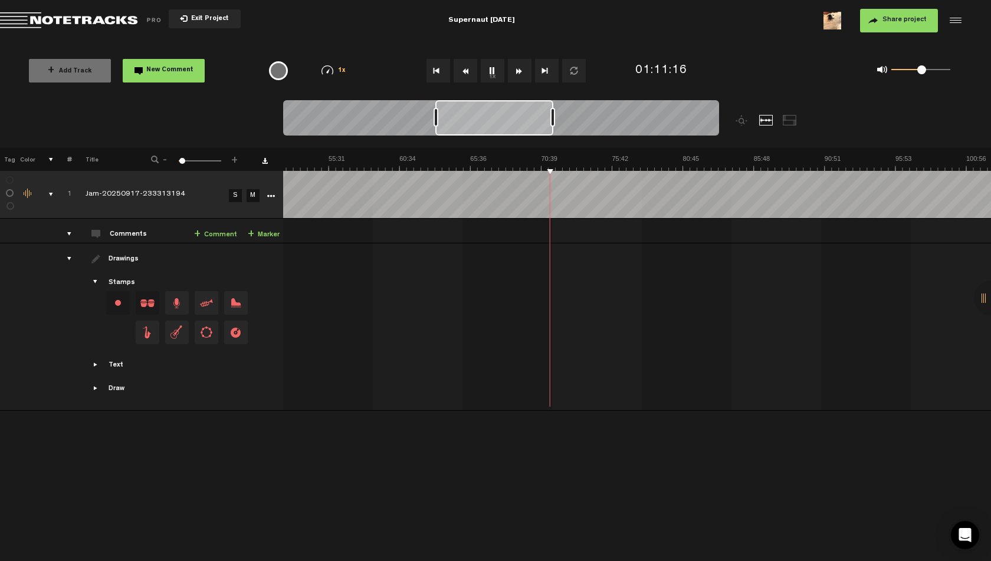
click at [559, 160] on img at bounding box center [611, 163] width 2125 height 17
click at [571, 159] on img at bounding box center [611, 163] width 2125 height 17
click at [587, 159] on img at bounding box center [611, 163] width 2125 height 17
click at [607, 158] on img at bounding box center [611, 163] width 2125 height 17
click at [617, 157] on img at bounding box center [611, 163] width 2125 height 17
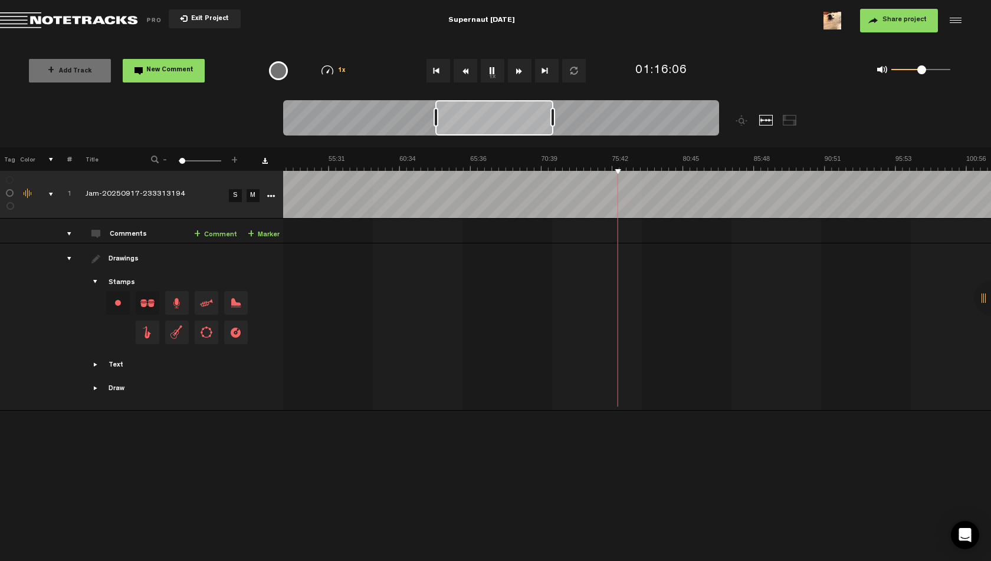
click at [629, 157] on img at bounding box center [611, 163] width 2125 height 17
click at [642, 157] on img at bounding box center [611, 163] width 2125 height 17
click at [653, 160] on img at bounding box center [611, 163] width 2125 height 17
click at [663, 160] on img at bounding box center [611, 163] width 2125 height 17
click at [672, 160] on img at bounding box center [611, 163] width 2125 height 17
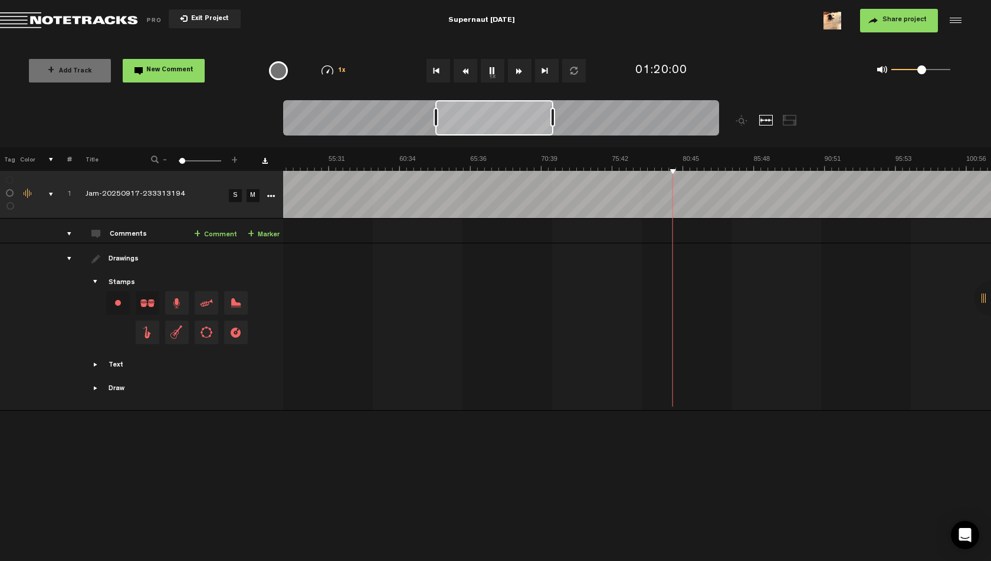
click at [683, 160] on img at bounding box center [611, 163] width 2125 height 17
click at [689, 159] on img at bounding box center [611, 163] width 2125 height 17
click at [704, 158] on img at bounding box center [611, 163] width 2125 height 17
click at [715, 158] on img at bounding box center [611, 163] width 2125 height 17
click at [727, 159] on img at bounding box center [611, 163] width 2125 height 17
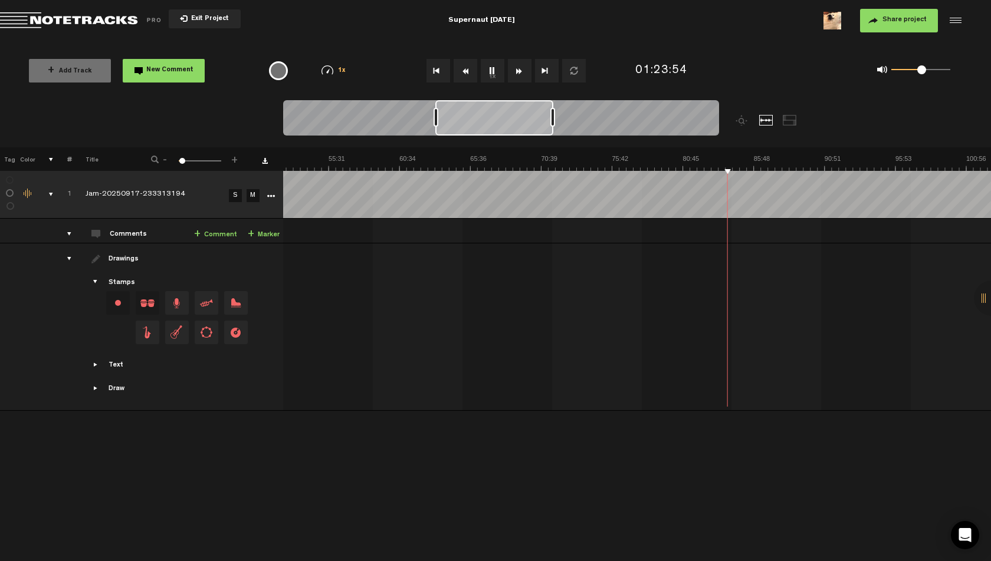
click at [741, 159] on img at bounding box center [611, 163] width 2125 height 17
click at [761, 160] on img at bounding box center [611, 163] width 2125 height 17
click at [766, 160] on img at bounding box center [611, 163] width 2125 height 17
click at [779, 157] on img at bounding box center [611, 163] width 2125 height 17
click at [764, 159] on img at bounding box center [611, 163] width 2125 height 17
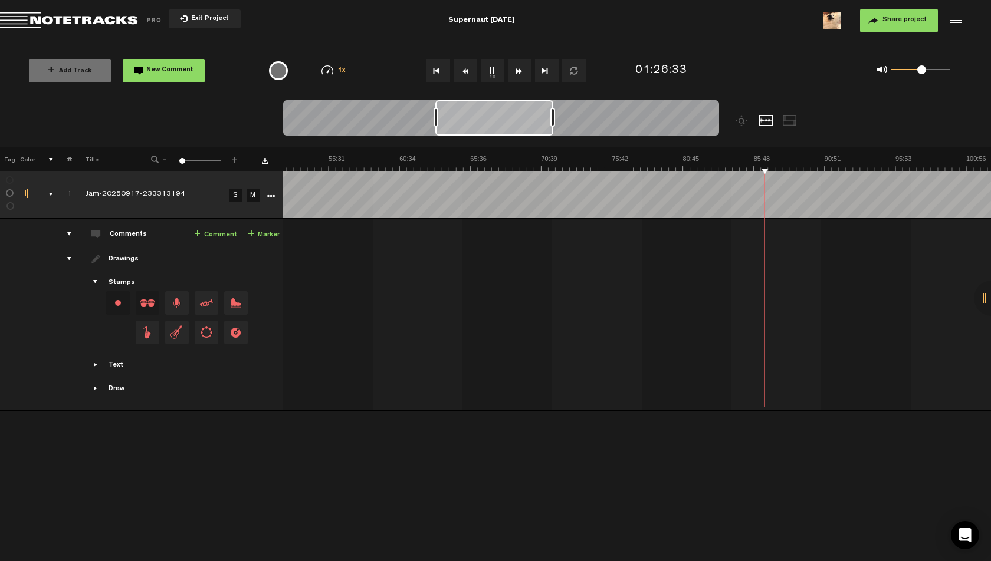
click at [751, 157] on img at bounding box center [611, 163] width 2125 height 17
click at [757, 157] on img at bounding box center [611, 163] width 2125 height 17
click at [780, 157] on img at bounding box center [611, 163] width 2125 height 17
click at [807, 157] on img at bounding box center [611, 163] width 2125 height 17
click at [741, 159] on img at bounding box center [611, 163] width 2125 height 17
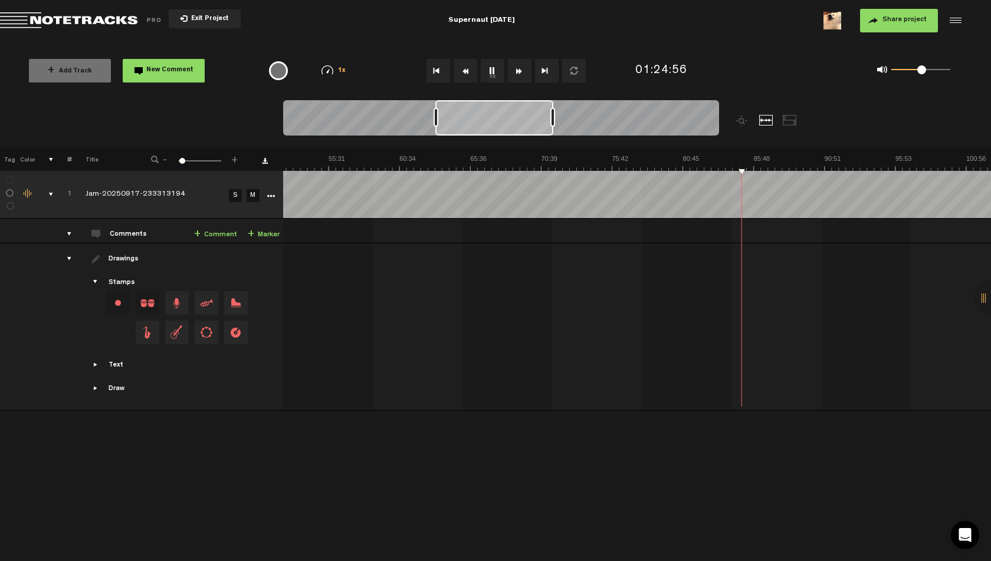
click at [735, 158] on img at bounding box center [611, 163] width 2125 height 17
click at [728, 157] on img at bounding box center [611, 163] width 2125 height 17
click at [718, 157] on img at bounding box center [611, 163] width 2125 height 17
click at [699, 155] on img at bounding box center [611, 163] width 2125 height 17
click at [739, 158] on img at bounding box center [611, 163] width 2125 height 17
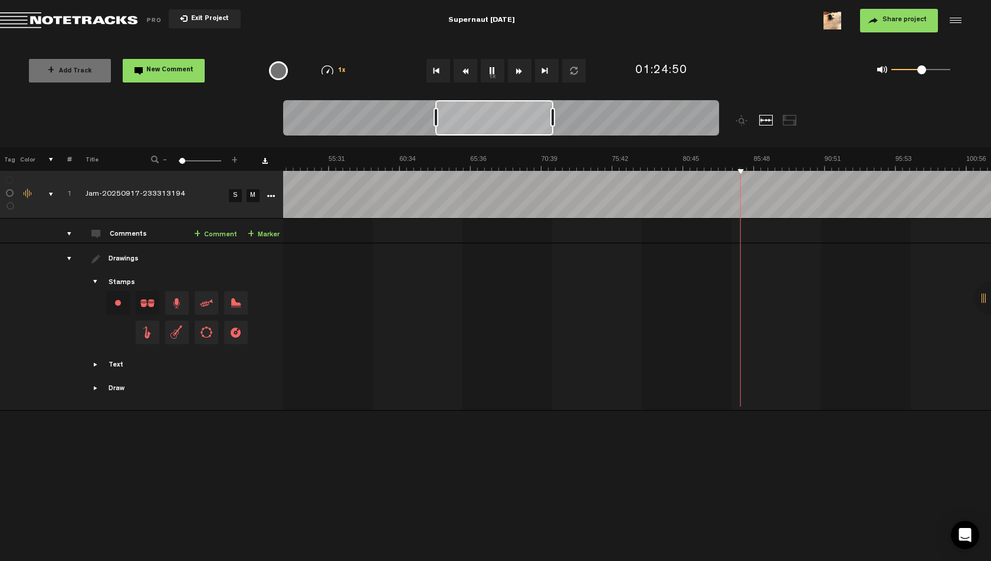
click at [747, 157] on img at bounding box center [611, 163] width 2125 height 17
click at [755, 156] on img at bounding box center [611, 163] width 2125 height 17
click at [761, 155] on img at bounding box center [611, 163] width 2125 height 17
click at [765, 154] on th at bounding box center [636, 159] width 708 height 24
click at [765, 156] on img at bounding box center [611, 163] width 2125 height 17
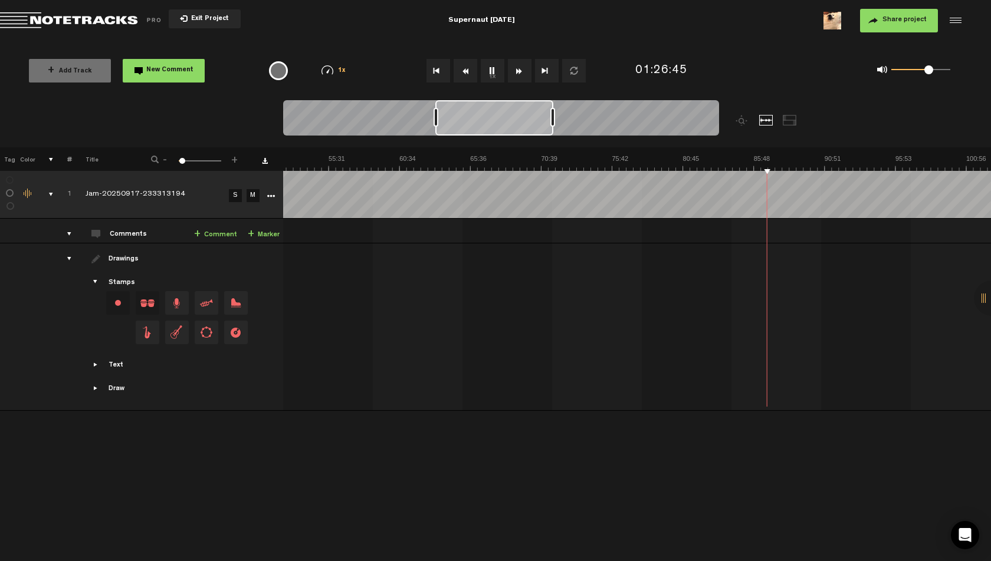
click at [929, 71] on span at bounding box center [928, 69] width 9 height 9
click at [761, 158] on img at bounding box center [611, 163] width 2125 height 17
click at [228, 234] on link "+ Comment" at bounding box center [215, 235] width 43 height 14
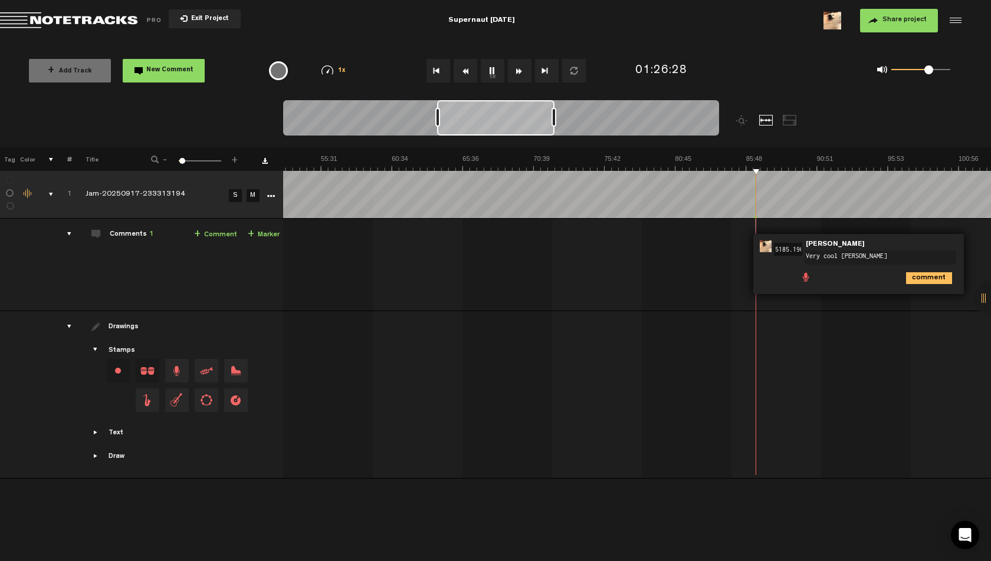
type textarea "Very cool bass line"
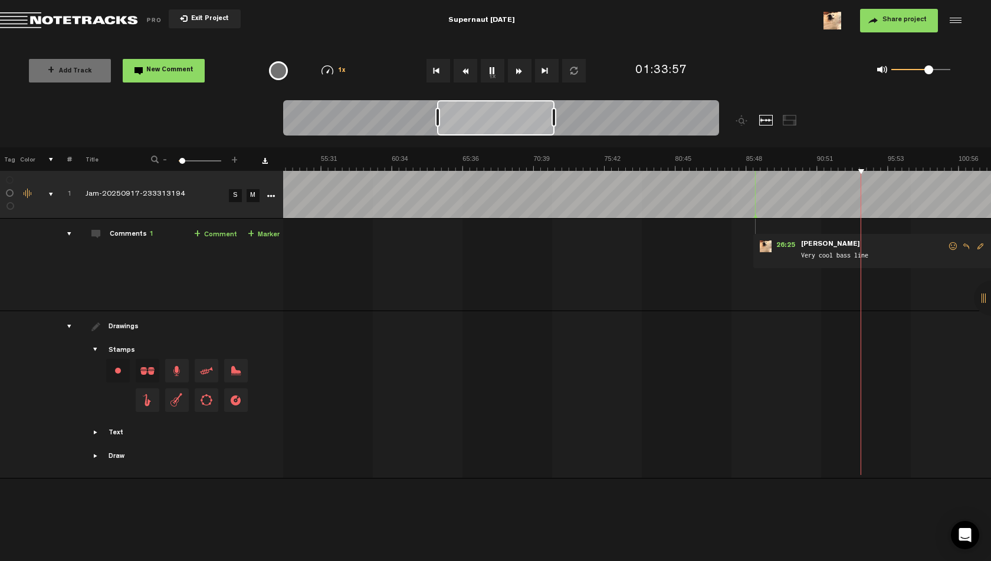
click at [488, 68] on button "1x" at bounding box center [493, 71] width 24 height 24
